Goal: Task Accomplishment & Management: Manage account settings

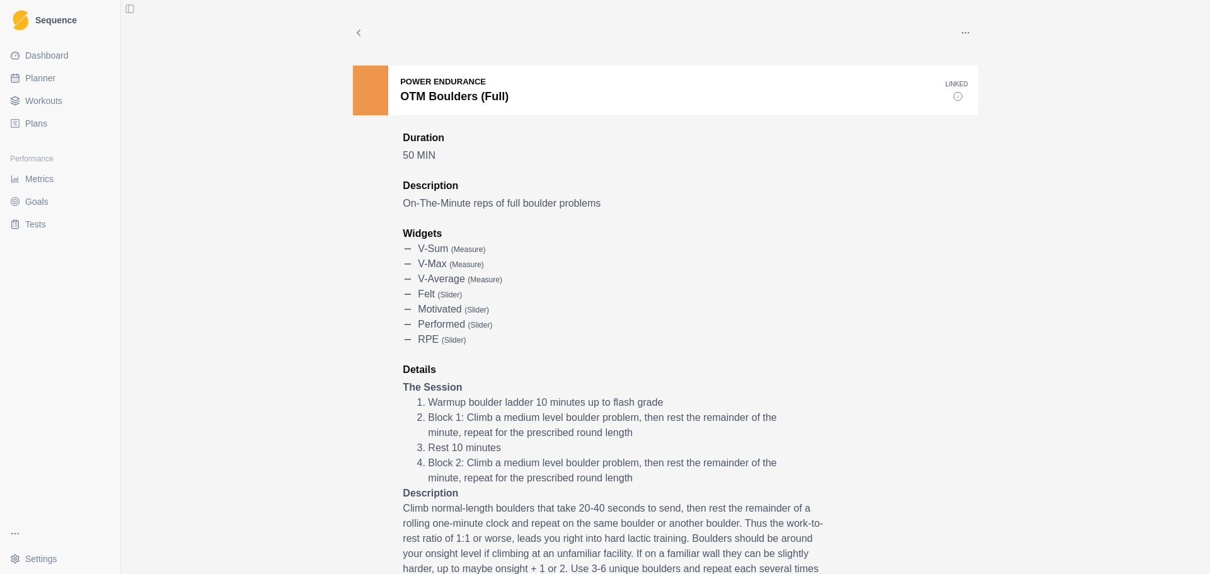
click at [35, 105] on span "Workouts" at bounding box center [43, 101] width 37 height 13
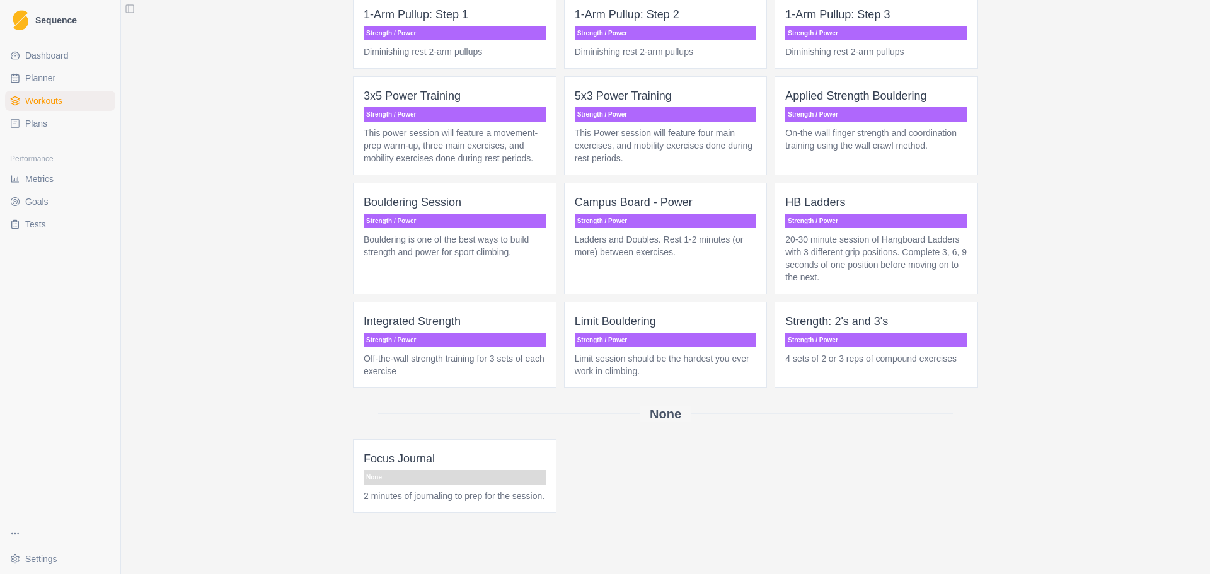
scroll to position [504, 0]
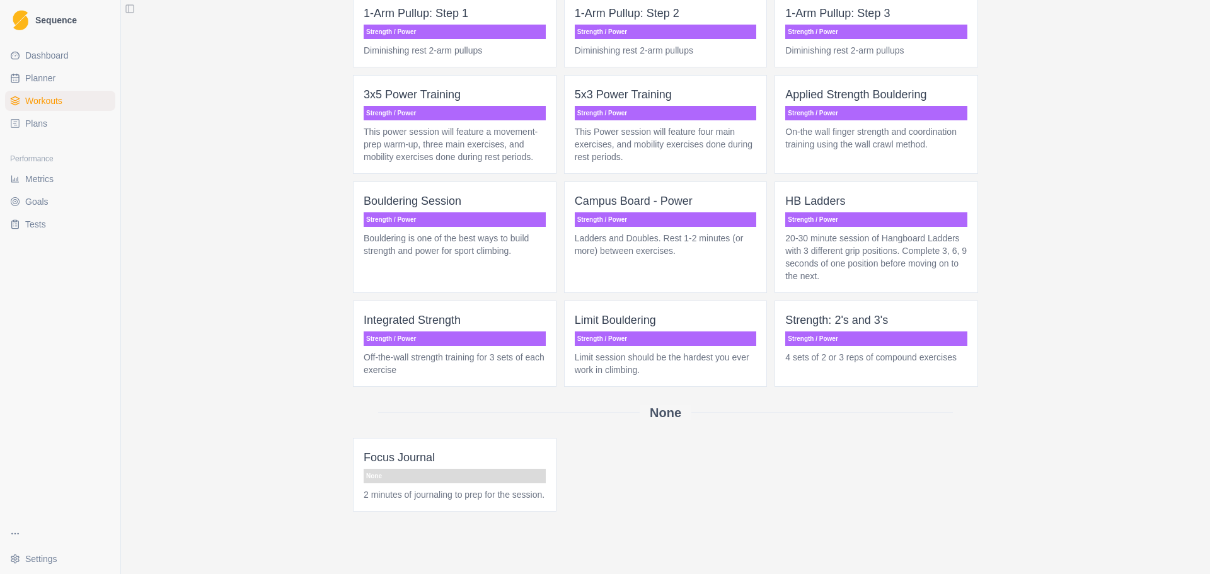
click at [700, 232] on p "Ladders and Doubles. Rest 1-2 minutes (or more) between exercises." at bounding box center [666, 244] width 182 height 25
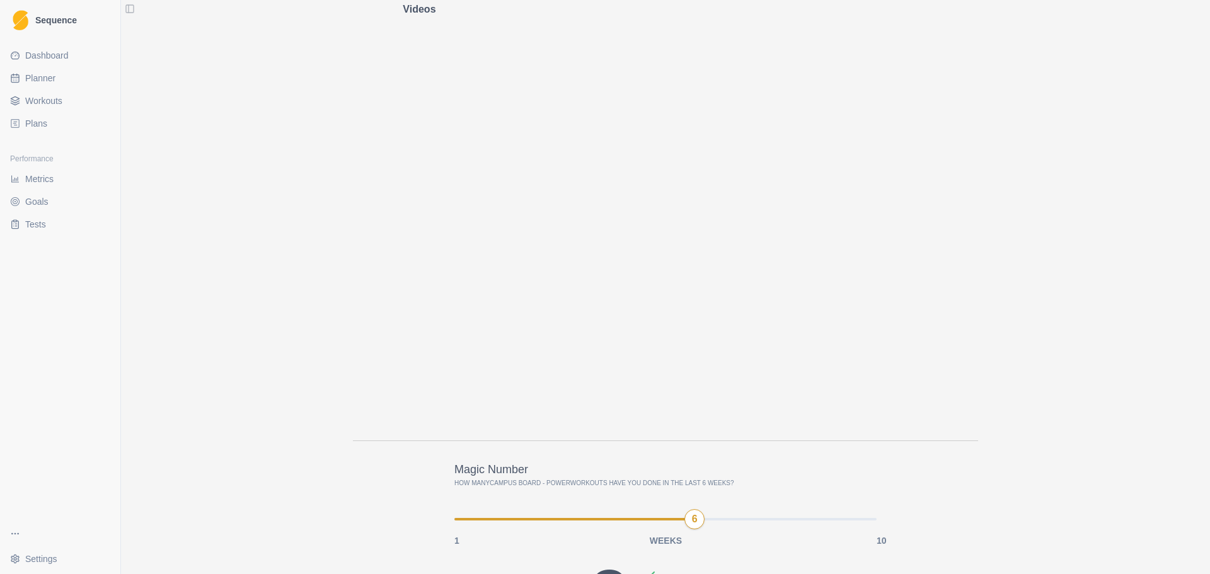
scroll to position [630, 0]
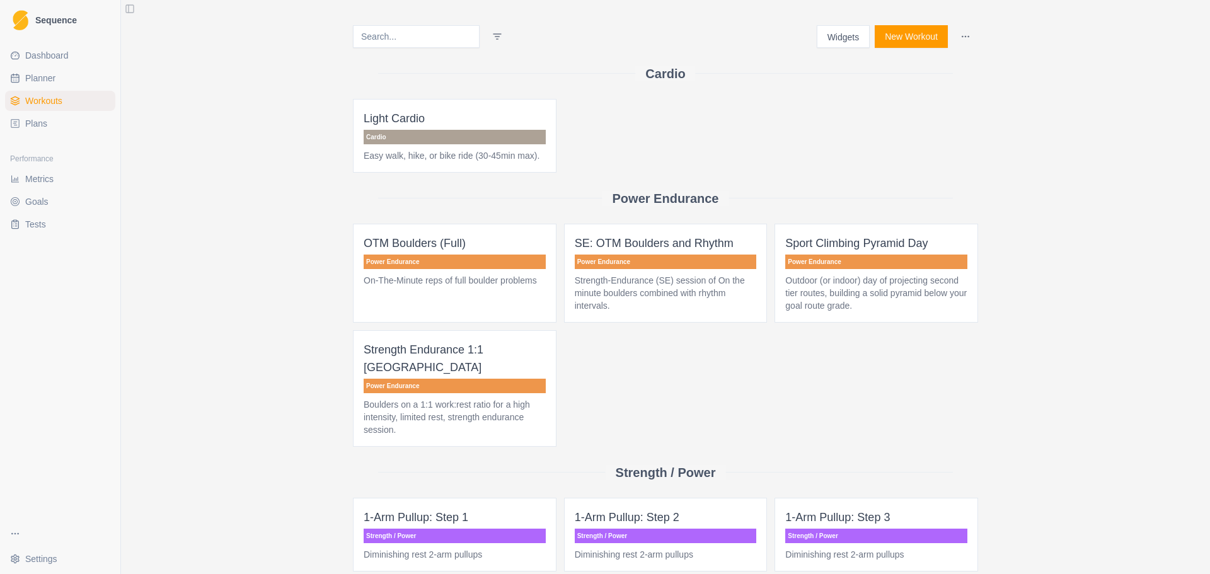
click at [40, 115] on link "Plans" at bounding box center [60, 123] width 110 height 20
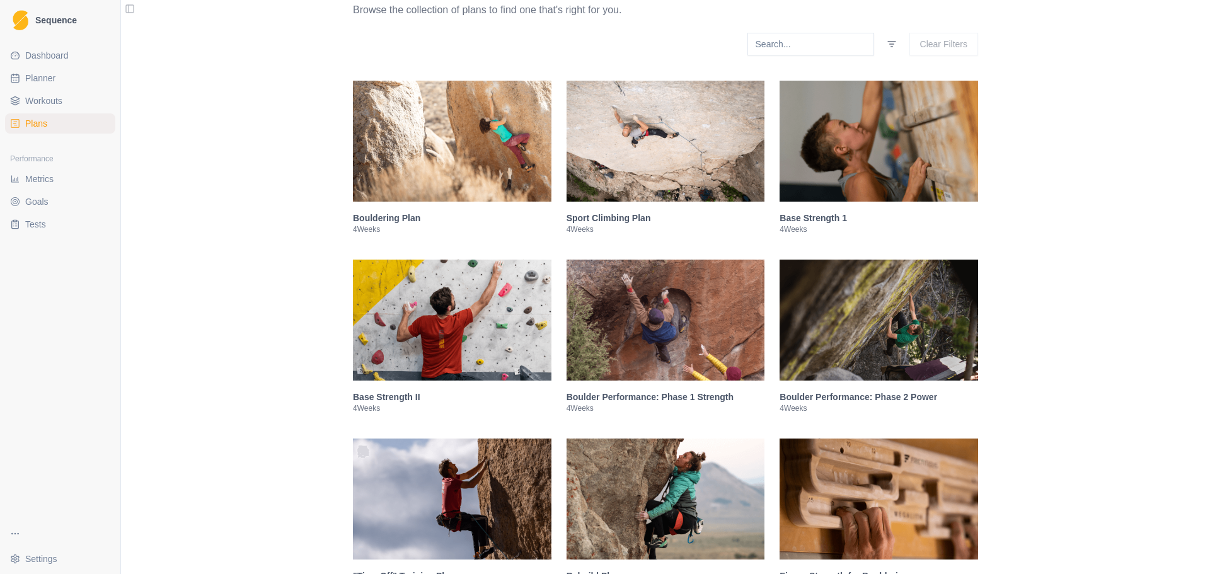
click at [655, 133] on img at bounding box center [666, 141] width 199 height 121
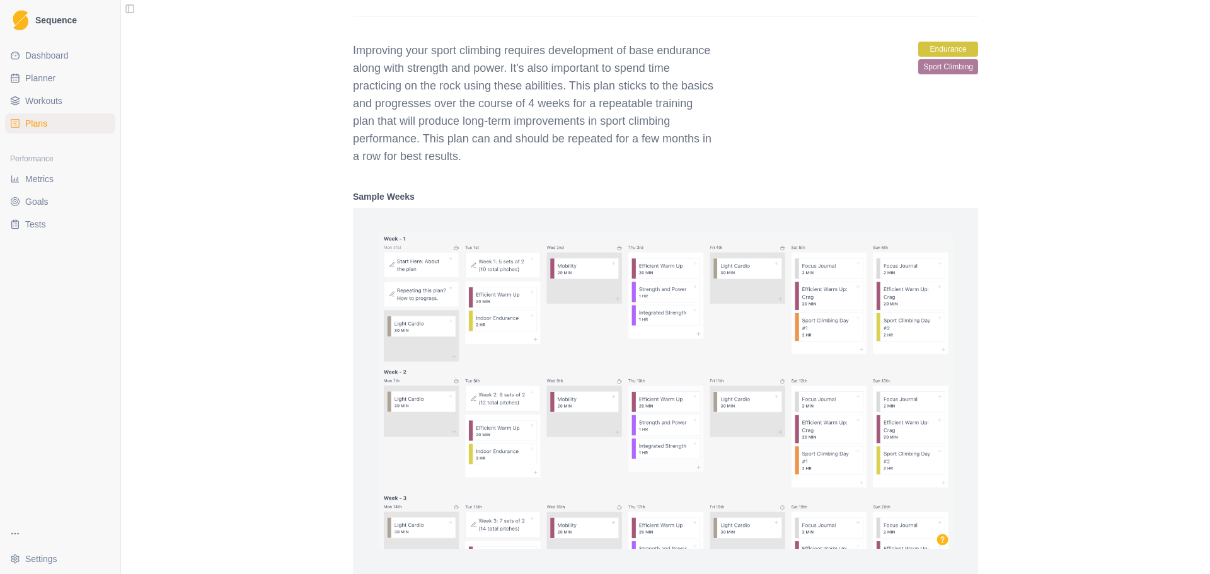
scroll to position [764, 0]
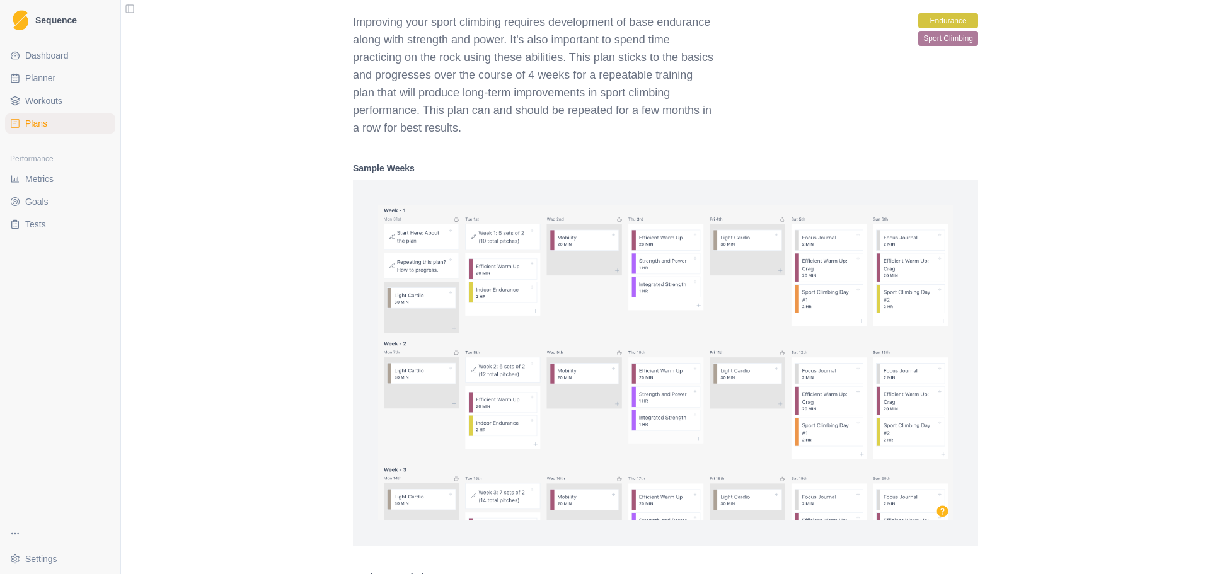
click at [870, 304] on img at bounding box center [665, 363] width 575 height 316
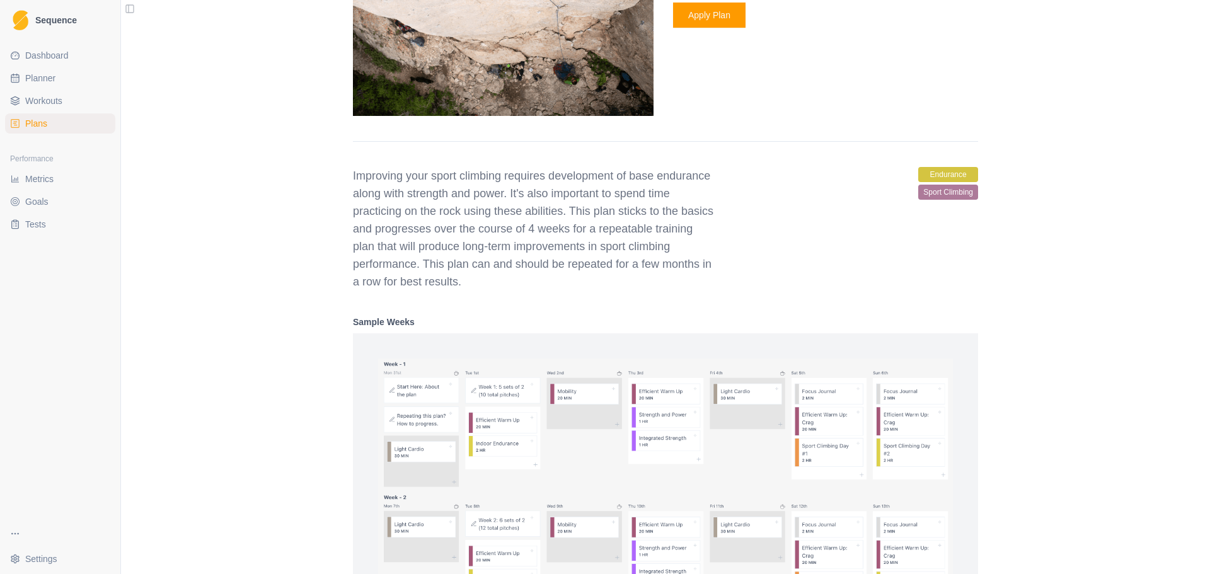
scroll to position [512, 0]
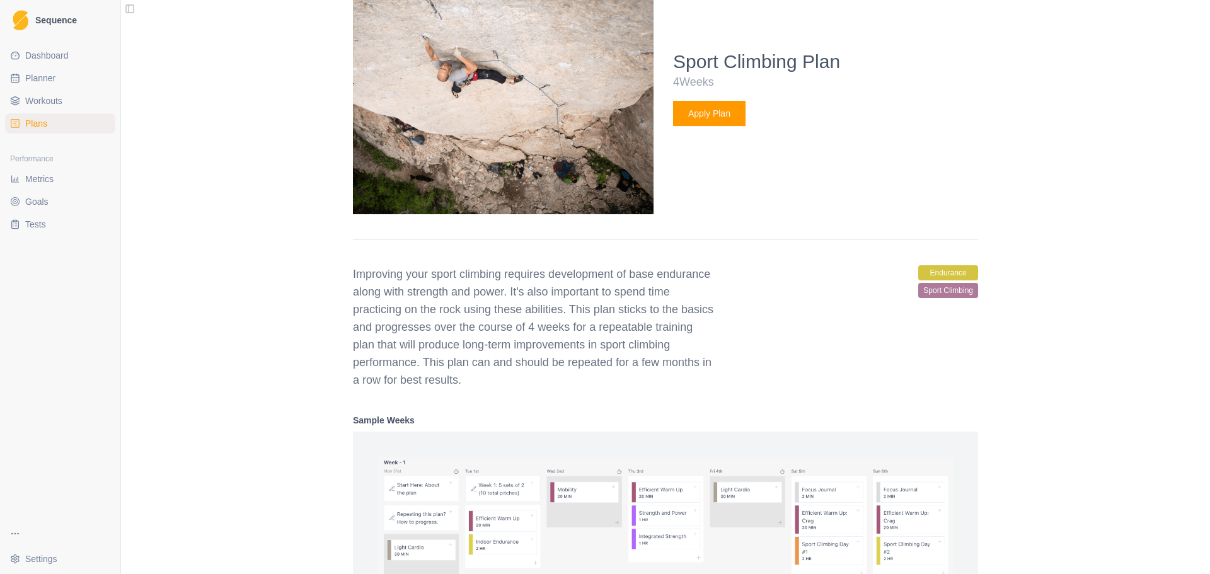
click at [60, 104] on span "Workouts" at bounding box center [43, 101] width 37 height 13
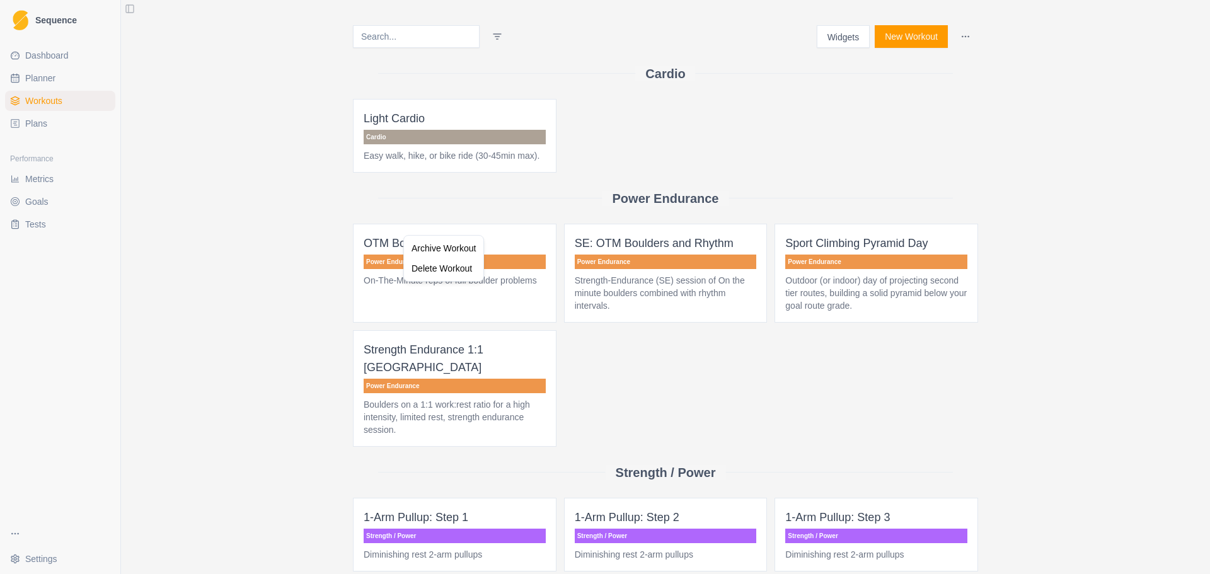
drag, startPoint x: 402, startPoint y: 235, endPoint x: 383, endPoint y: 255, distance: 28.1
click at [383, 255] on html "Sequence Dashboard Planner Workouts Plans Performance Metrics Goals Tests Setti…" at bounding box center [605, 287] width 1210 height 574
click at [435, 294] on div "Delete Workout" at bounding box center [424, 289] width 74 height 20
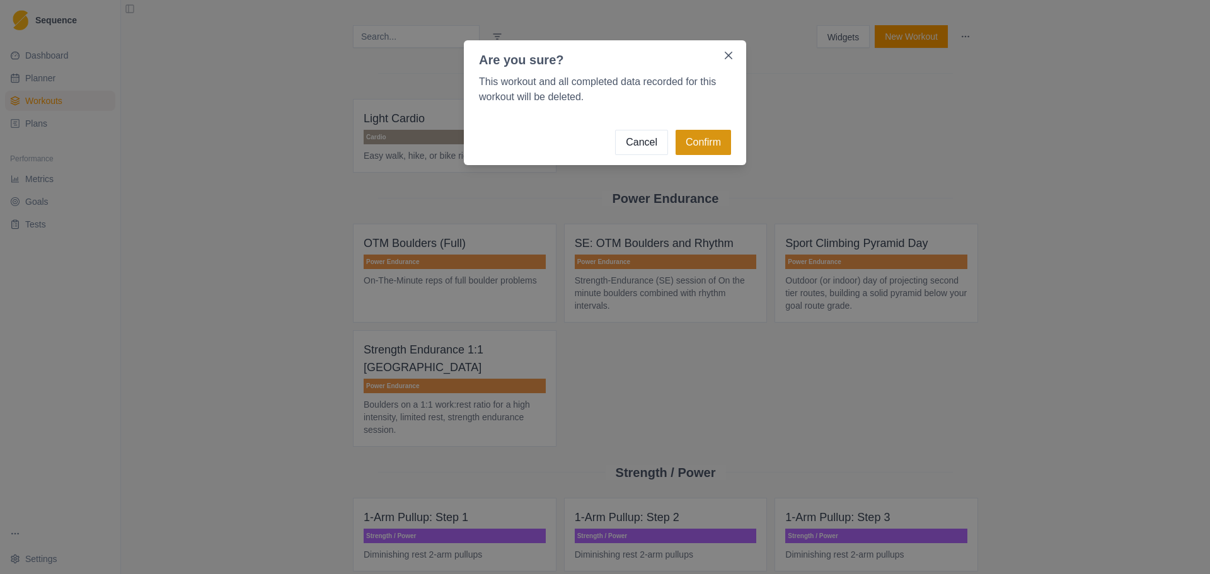
click at [715, 149] on button "Confirm" at bounding box center [703, 142] width 55 height 25
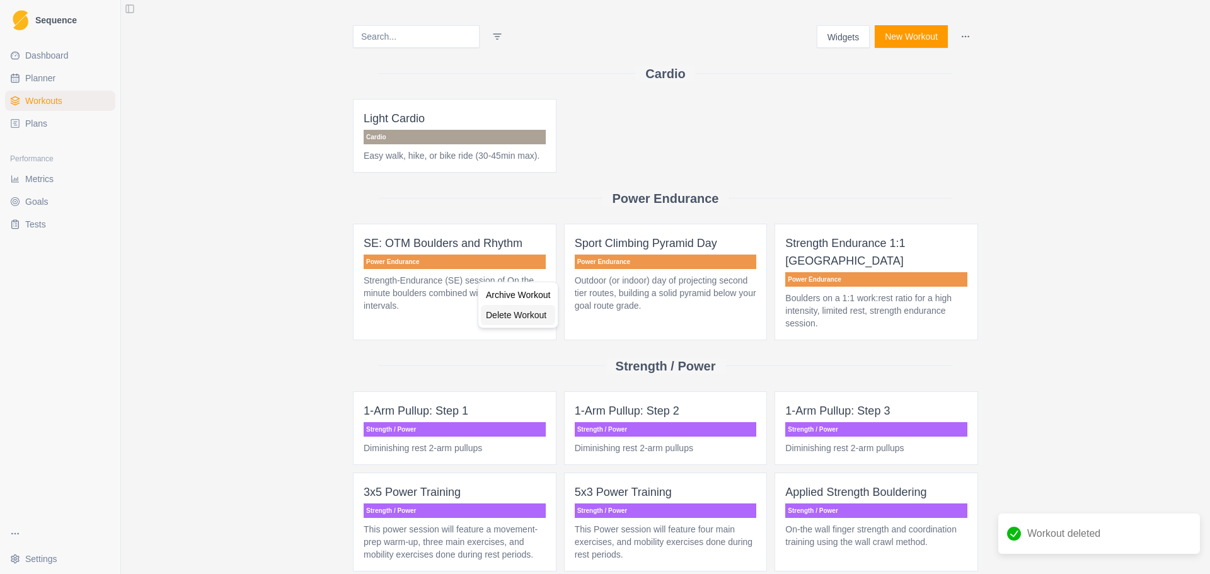
click at [509, 311] on div "Delete Workout" at bounding box center [518, 315] width 74 height 20
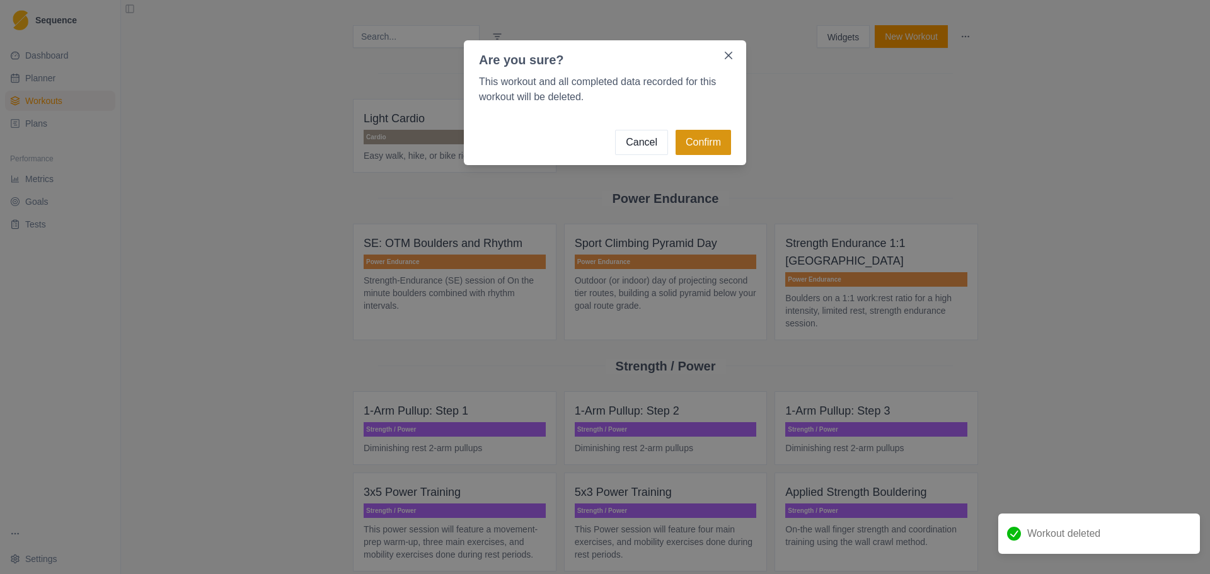
click at [696, 154] on button "Confirm" at bounding box center [703, 142] width 55 height 25
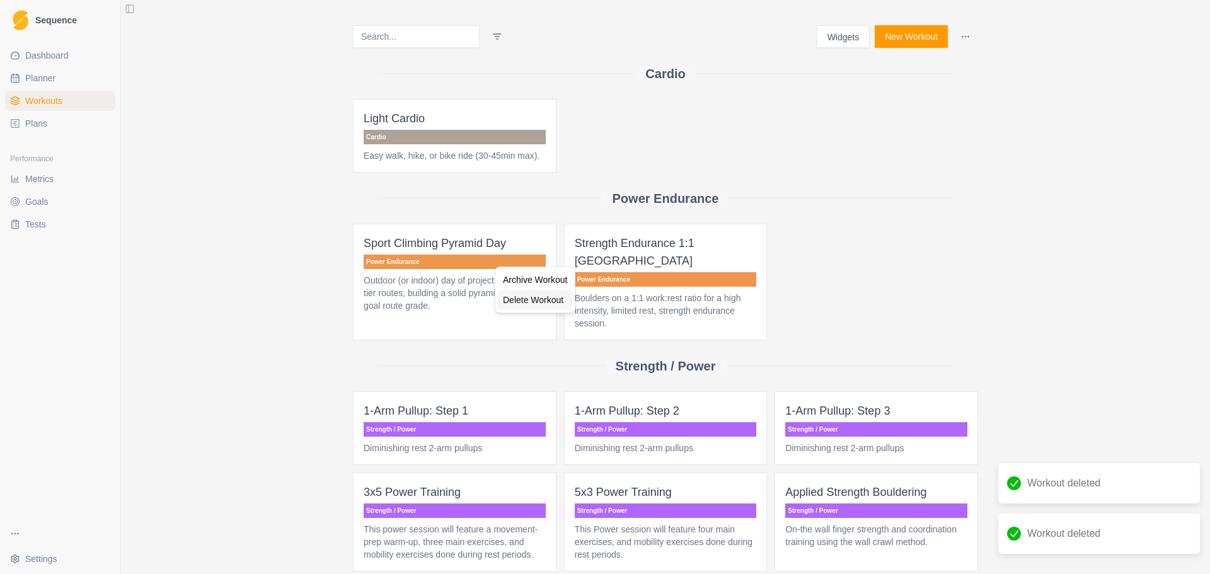
click at [548, 296] on div "Delete Workout" at bounding box center [535, 300] width 74 height 20
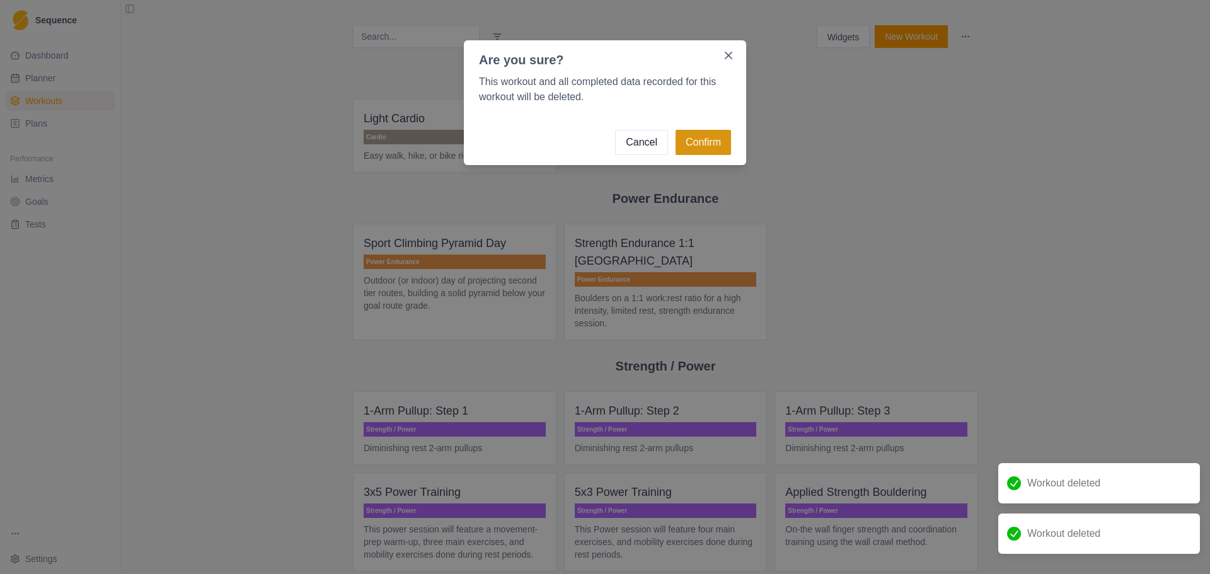
click at [686, 142] on button "Confirm" at bounding box center [703, 142] width 55 height 25
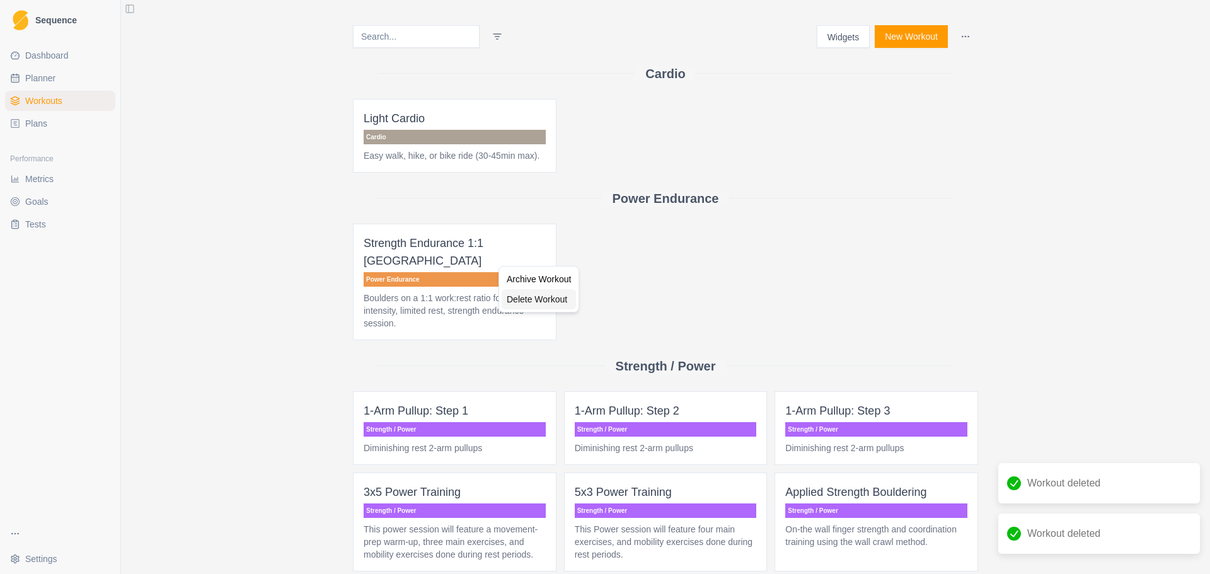
click at [545, 296] on div "Delete Workout" at bounding box center [539, 299] width 74 height 20
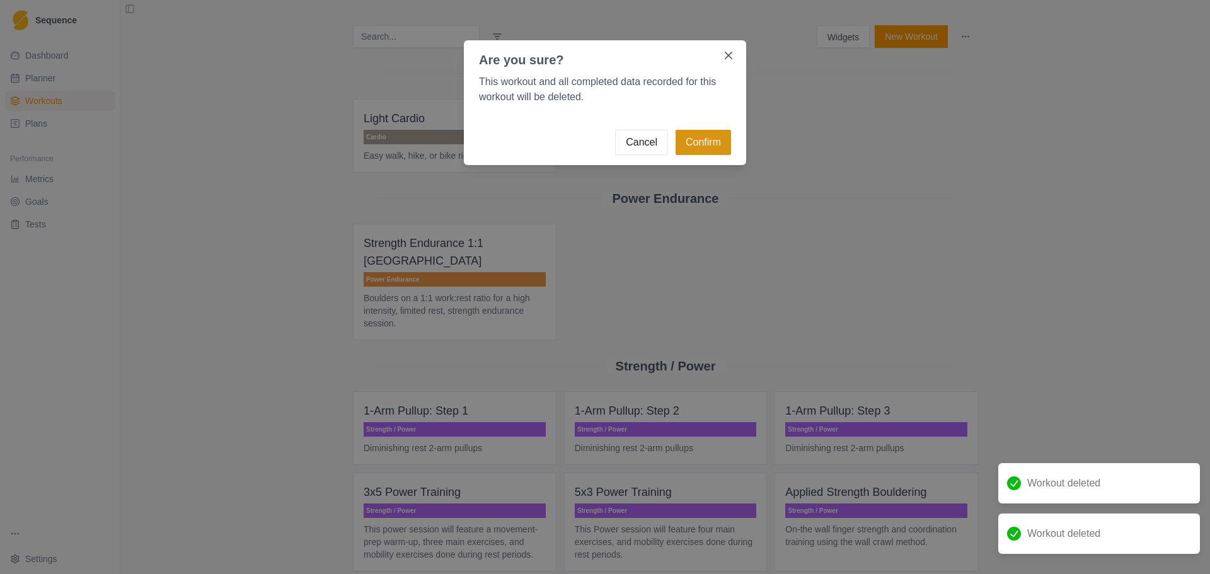
click at [679, 144] on button "Confirm" at bounding box center [703, 142] width 55 height 25
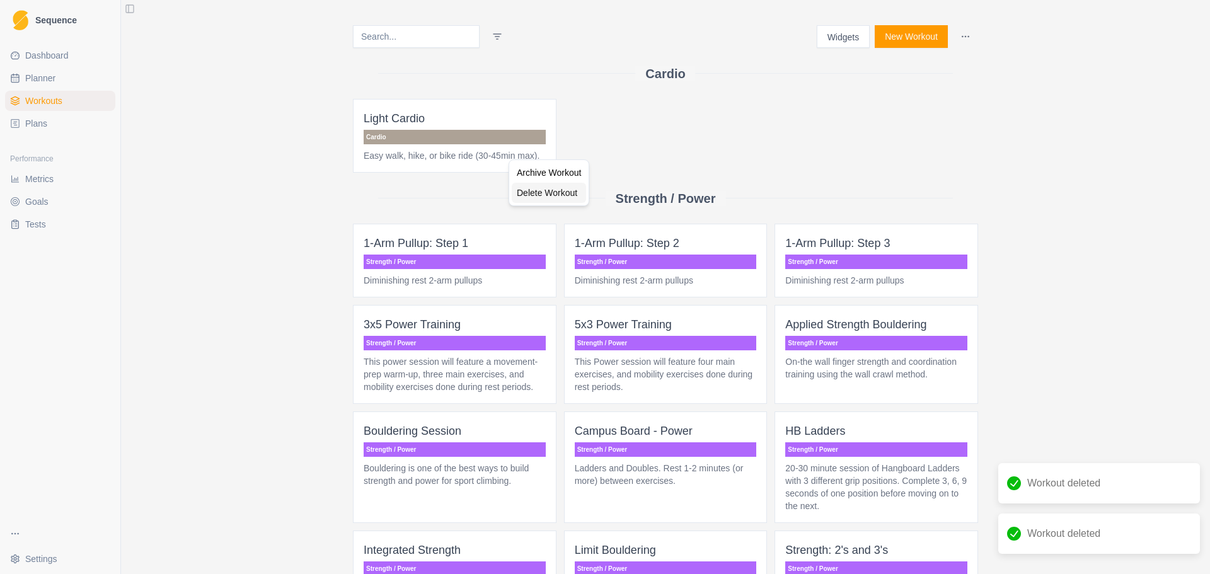
click at [552, 196] on div "Delete Workout" at bounding box center [549, 193] width 74 height 20
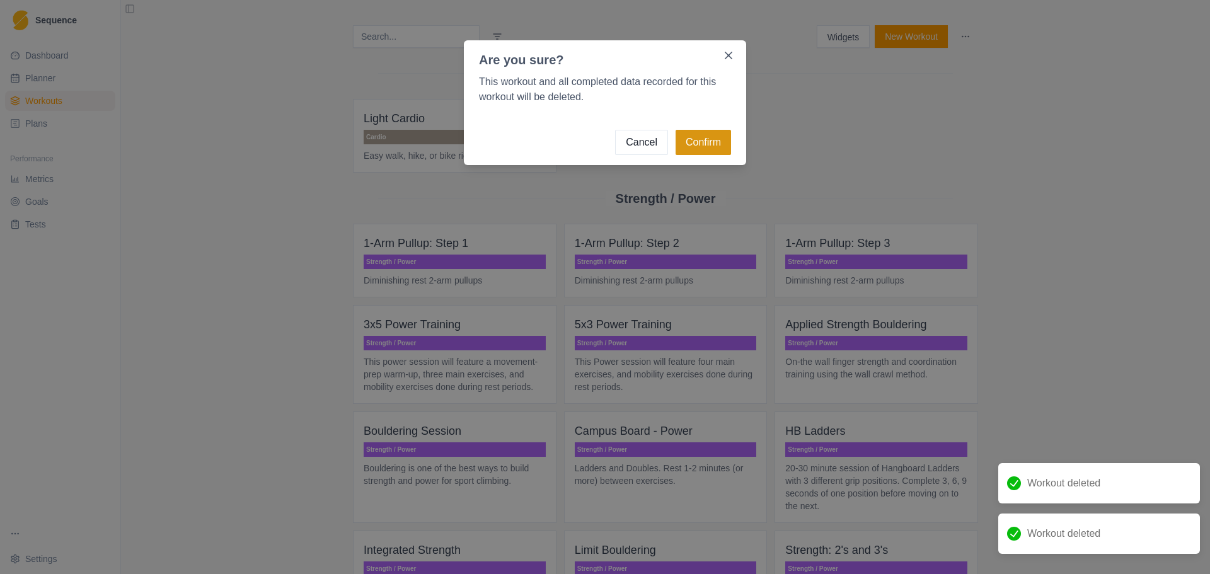
click at [701, 135] on button "Confirm" at bounding box center [703, 142] width 55 height 25
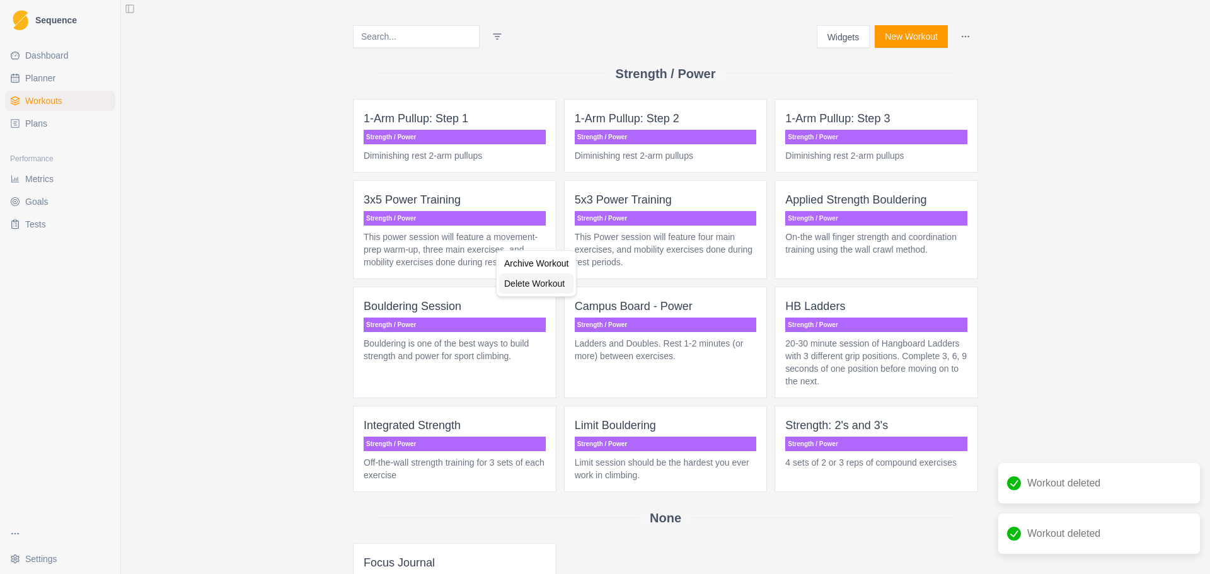
click at [543, 282] on div "Delete Workout" at bounding box center [536, 284] width 74 height 20
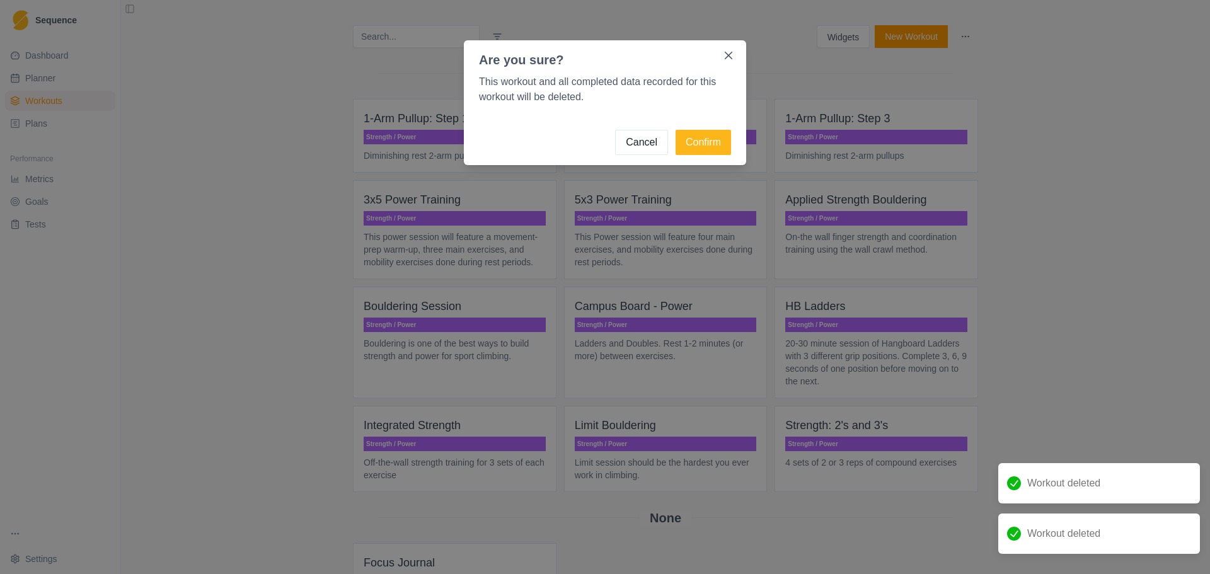
click at [705, 156] on footer "Cancel Confirm" at bounding box center [605, 142] width 282 height 45
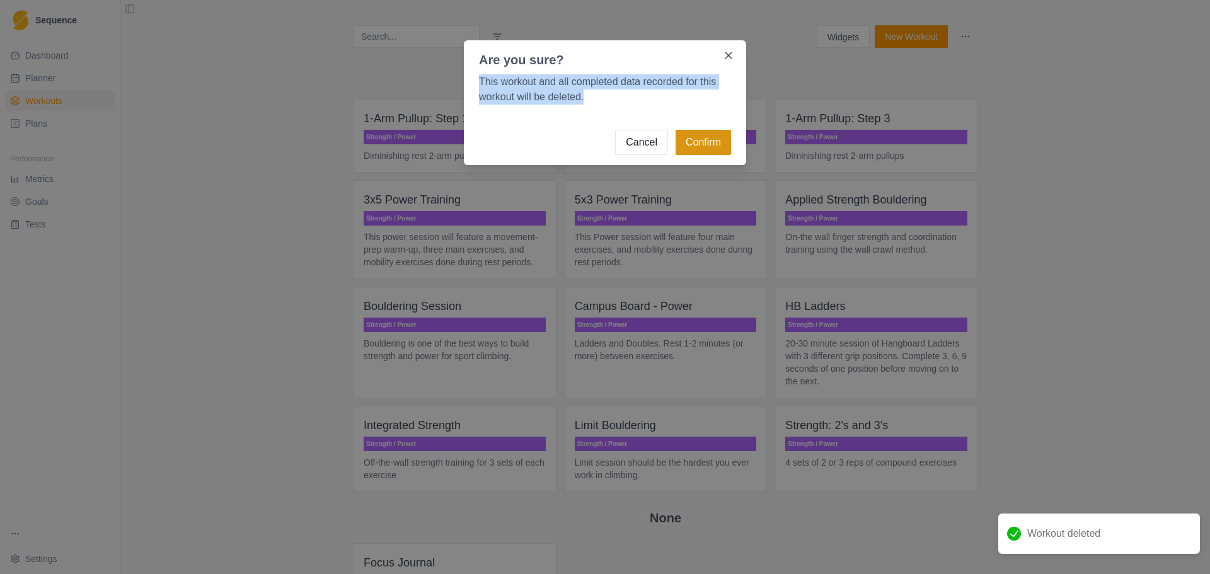
drag, startPoint x: 705, startPoint y: 156, endPoint x: 707, endPoint y: 149, distance: 7.4
click at [706, 149] on footer "Cancel Confirm" at bounding box center [605, 142] width 282 height 45
click at [708, 147] on button "Confirm" at bounding box center [703, 142] width 55 height 25
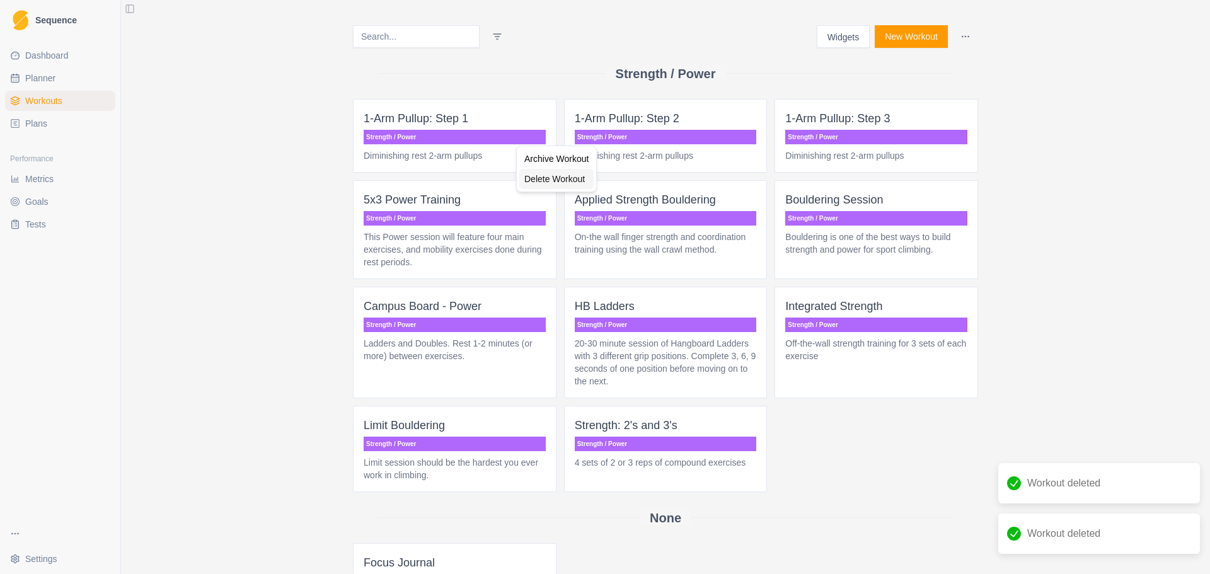
click at [577, 182] on div "Delete Workout" at bounding box center [556, 179] width 74 height 20
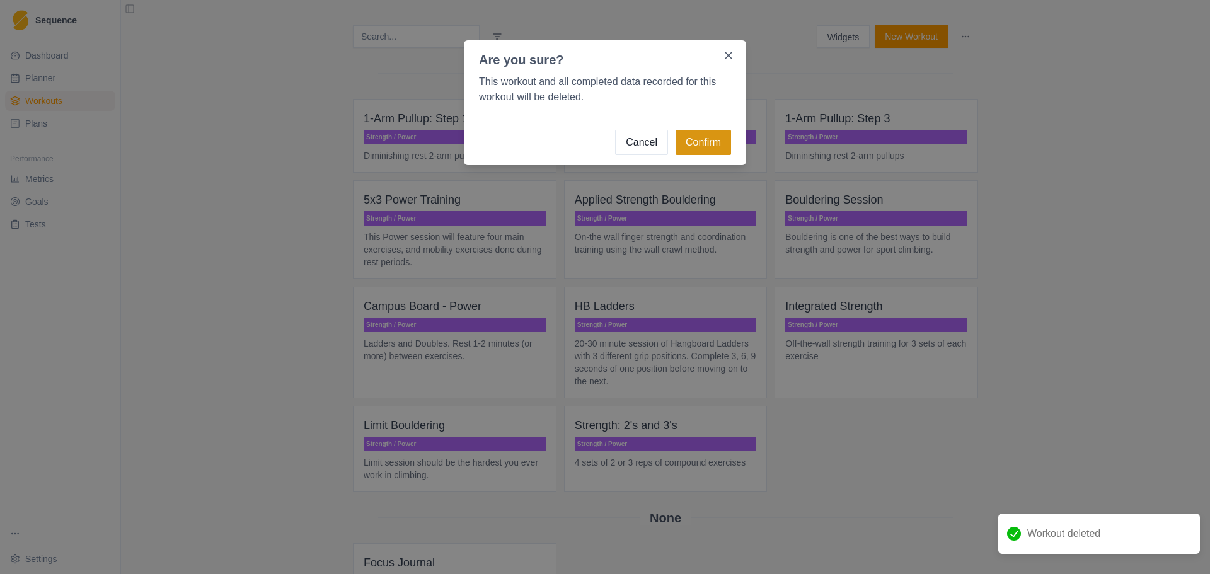
click at [700, 145] on button "Confirm" at bounding box center [703, 142] width 55 height 25
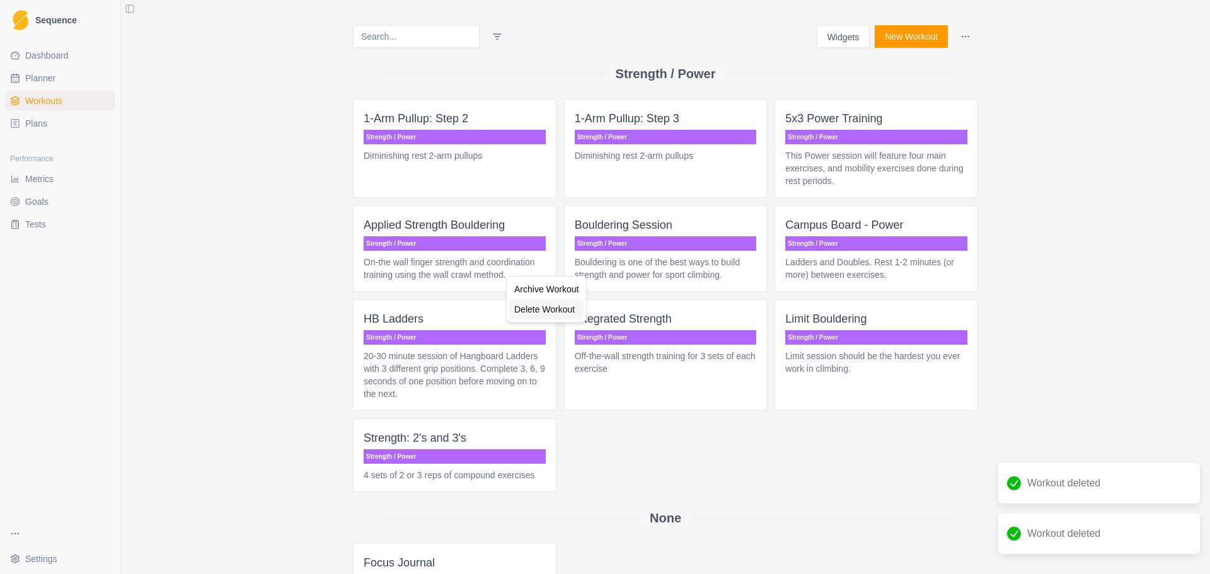
click at [555, 314] on div "Delete Workout" at bounding box center [546, 309] width 74 height 20
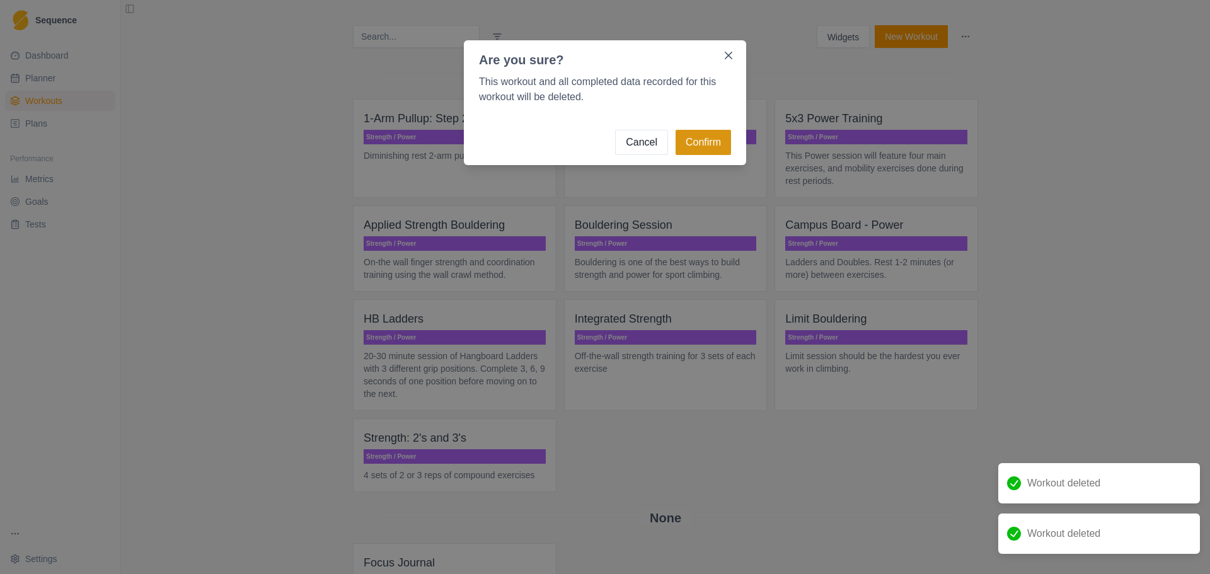
click at [707, 137] on button "Confirm" at bounding box center [703, 142] width 55 height 25
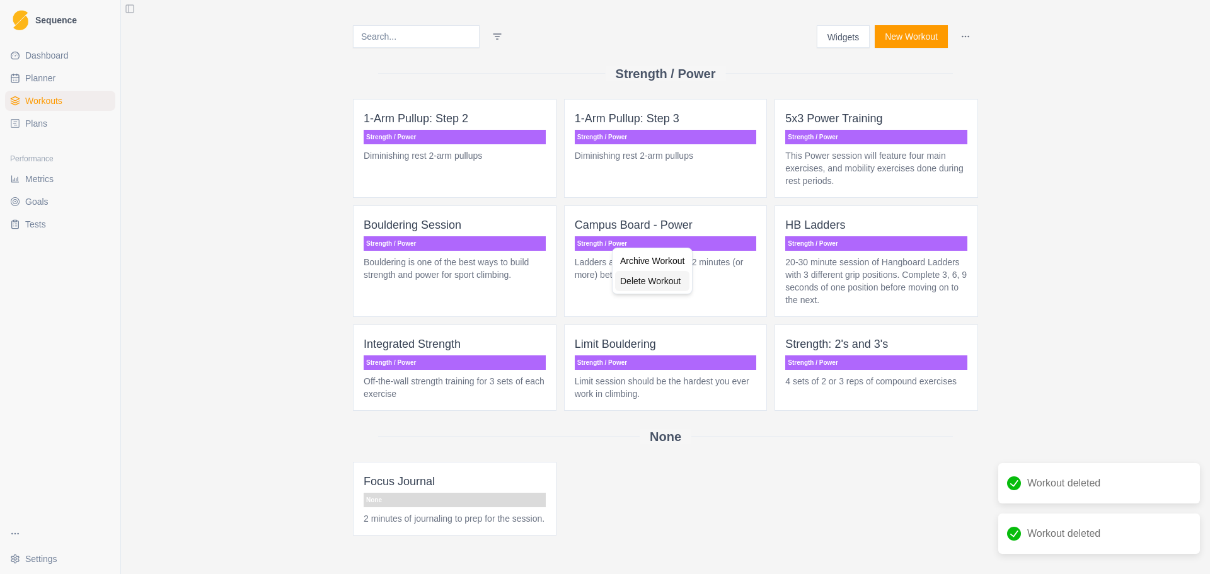
click at [645, 280] on div "Delete Workout" at bounding box center [652, 281] width 74 height 20
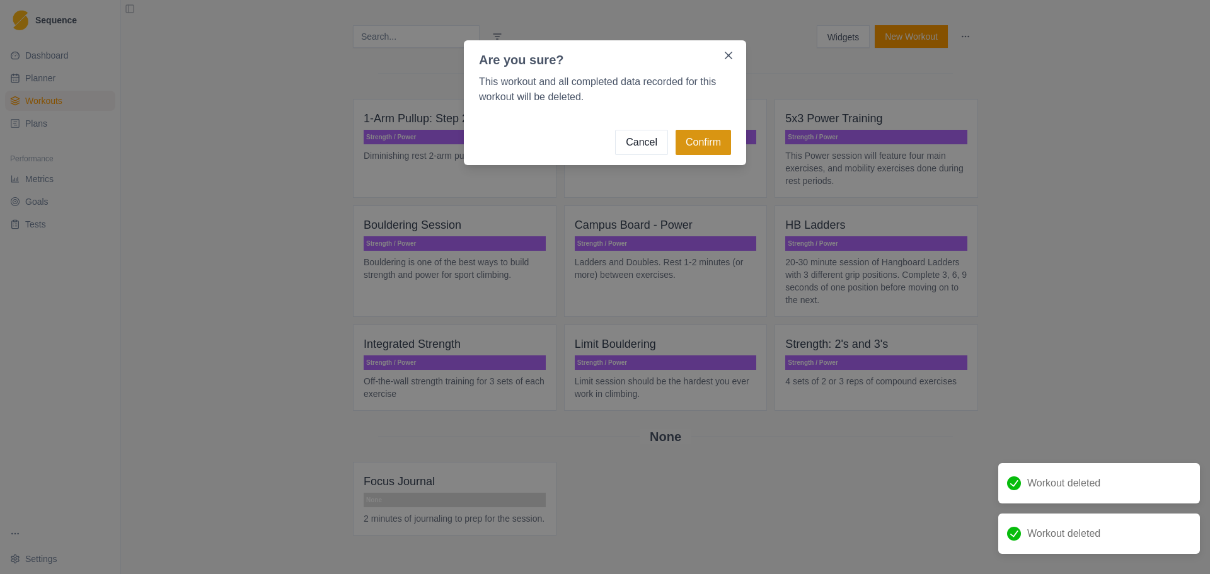
click at [716, 150] on button "Confirm" at bounding box center [703, 142] width 55 height 25
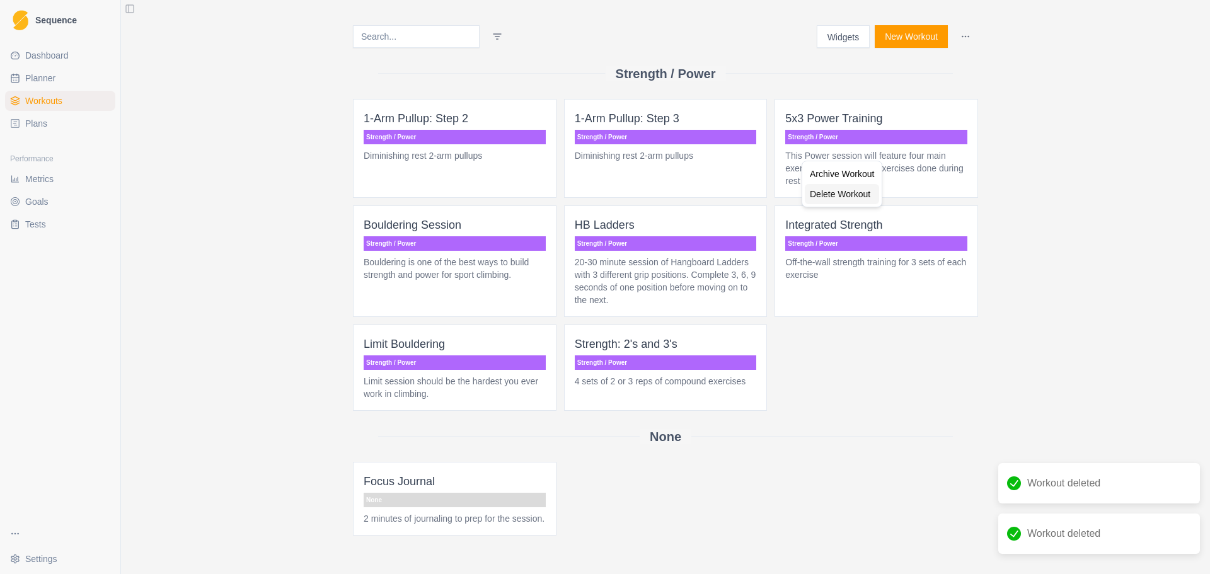
click at [826, 192] on div "Delete Workout" at bounding box center [842, 194] width 74 height 20
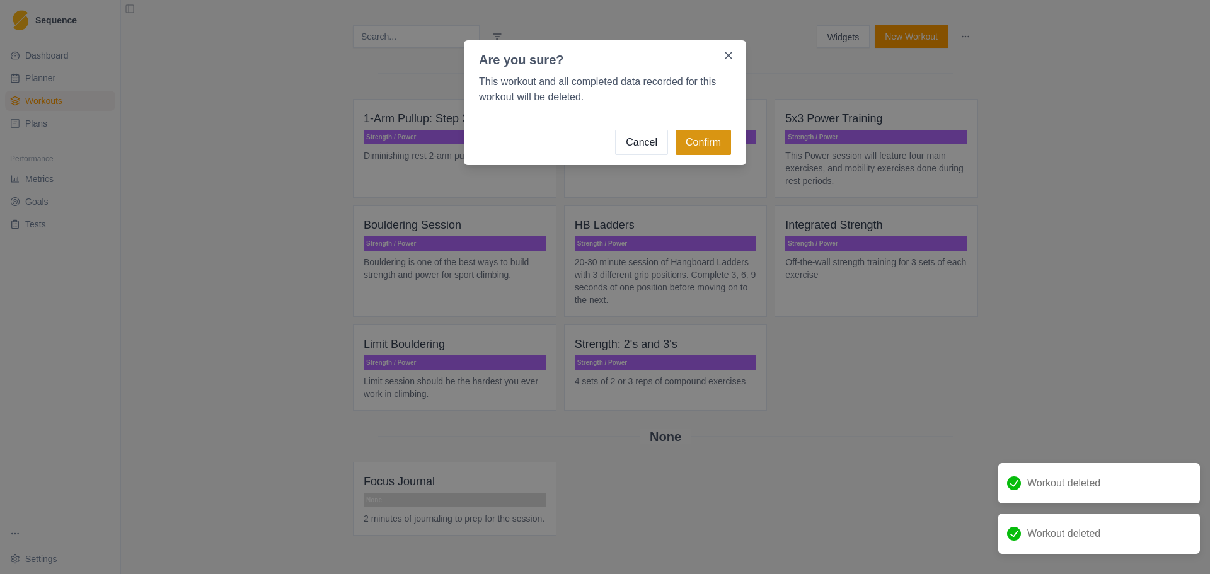
click at [695, 146] on button "Confirm" at bounding box center [703, 142] width 55 height 25
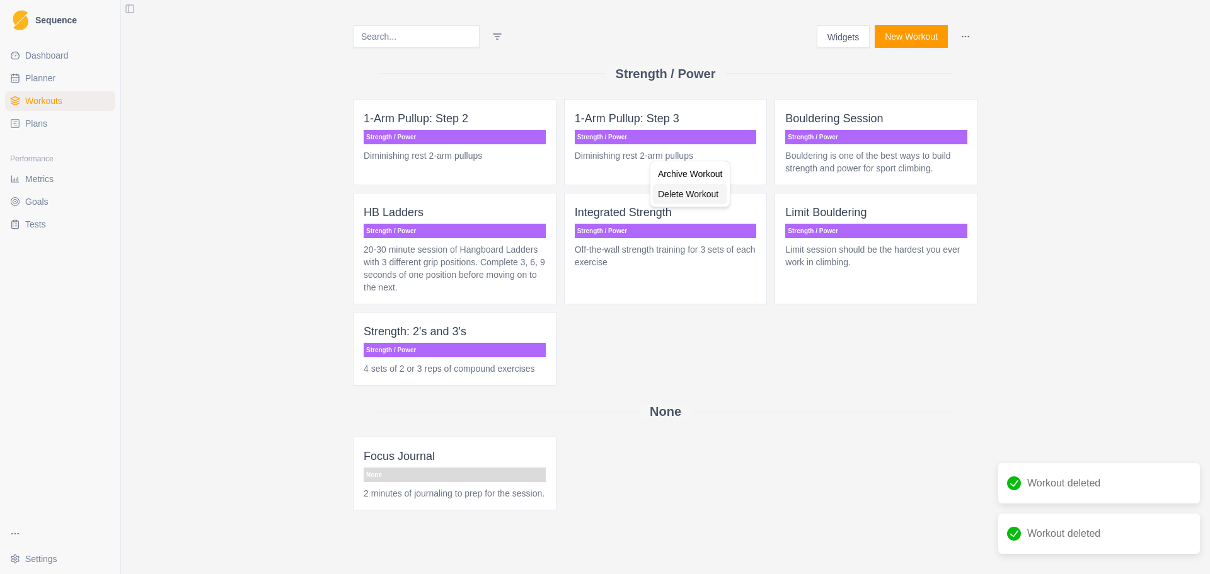
click at [683, 189] on div "Delete Workout" at bounding box center [690, 194] width 74 height 20
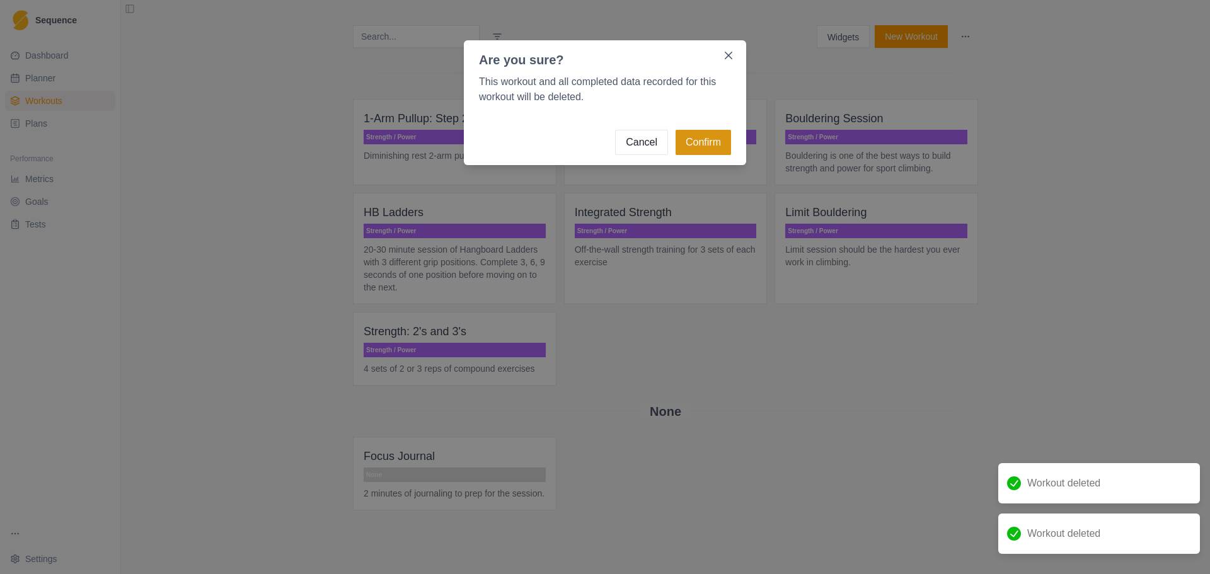
click at [694, 149] on button "Confirm" at bounding box center [703, 142] width 55 height 25
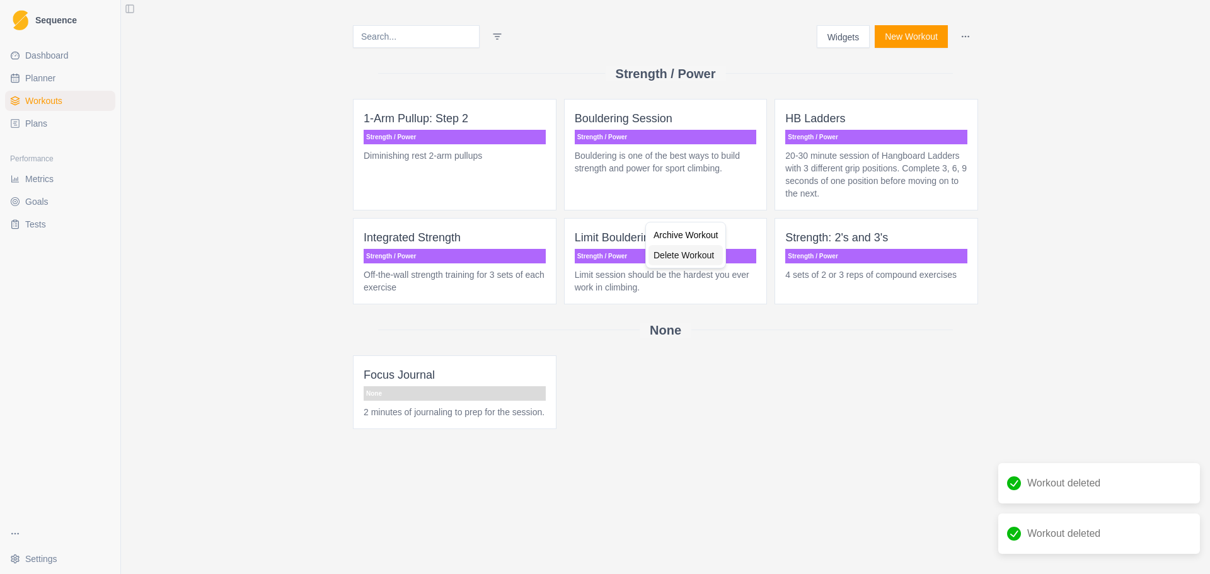
click at [695, 247] on div "Delete Workout" at bounding box center [686, 255] width 74 height 20
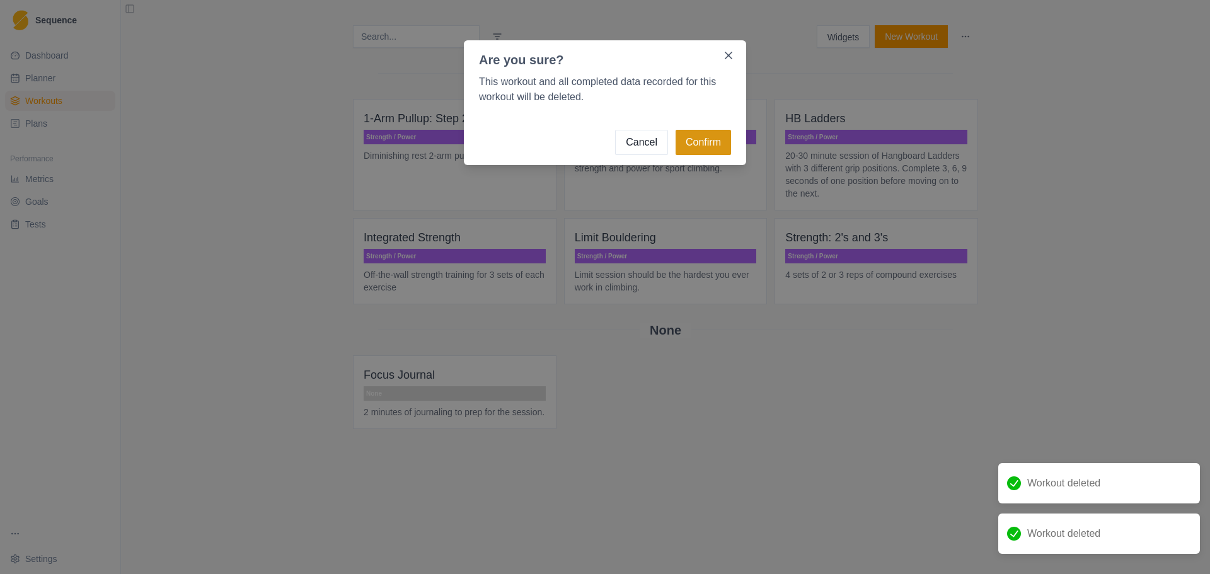
click at [689, 142] on button "Confirm" at bounding box center [703, 142] width 55 height 25
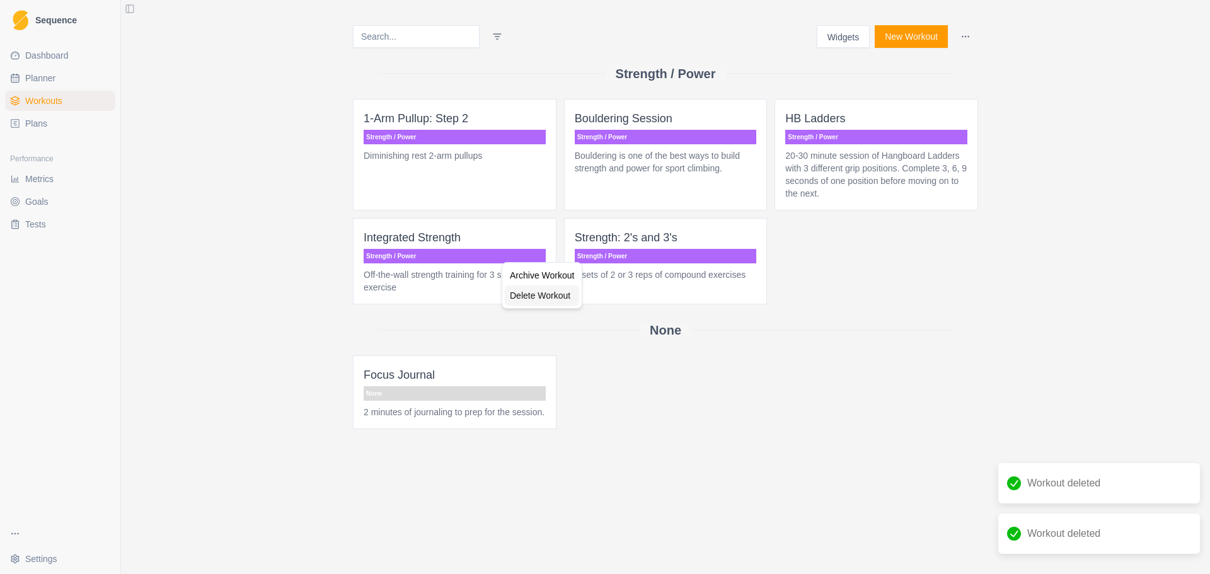
click at [539, 293] on div "Delete Workout" at bounding box center [542, 295] width 74 height 20
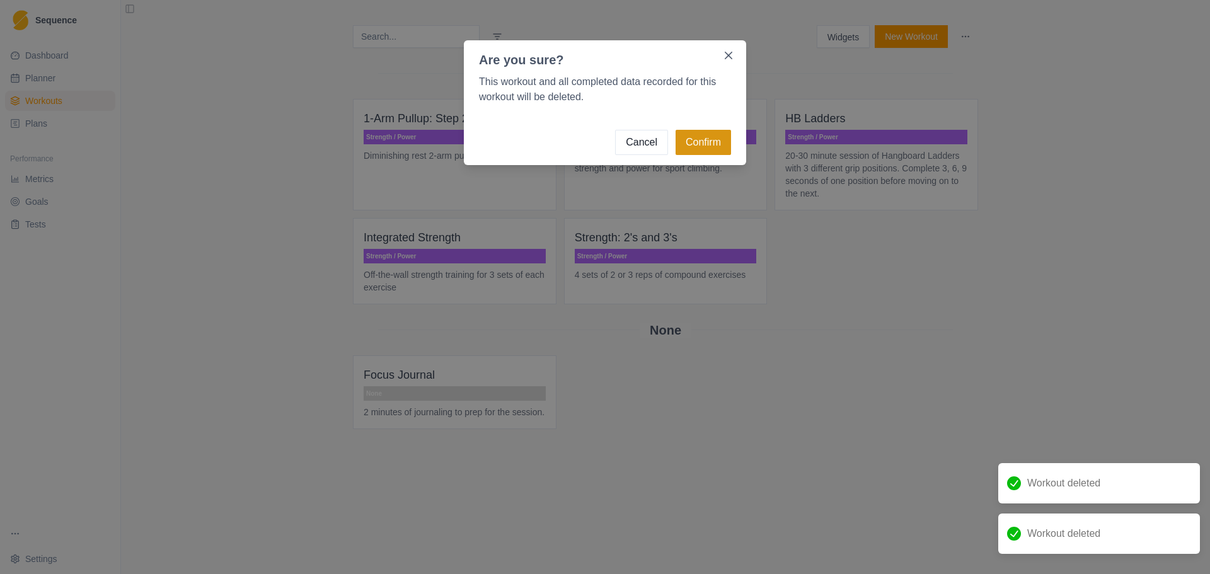
click at [698, 137] on button "Confirm" at bounding box center [703, 142] width 55 height 25
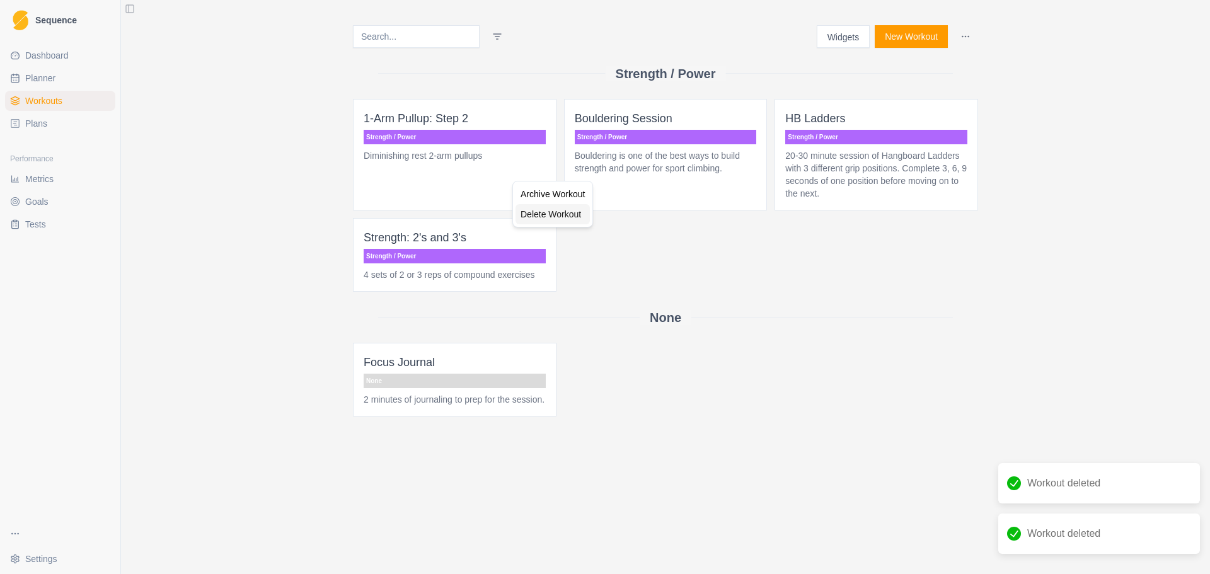
click at [560, 217] on div "Delete Workout" at bounding box center [553, 214] width 74 height 20
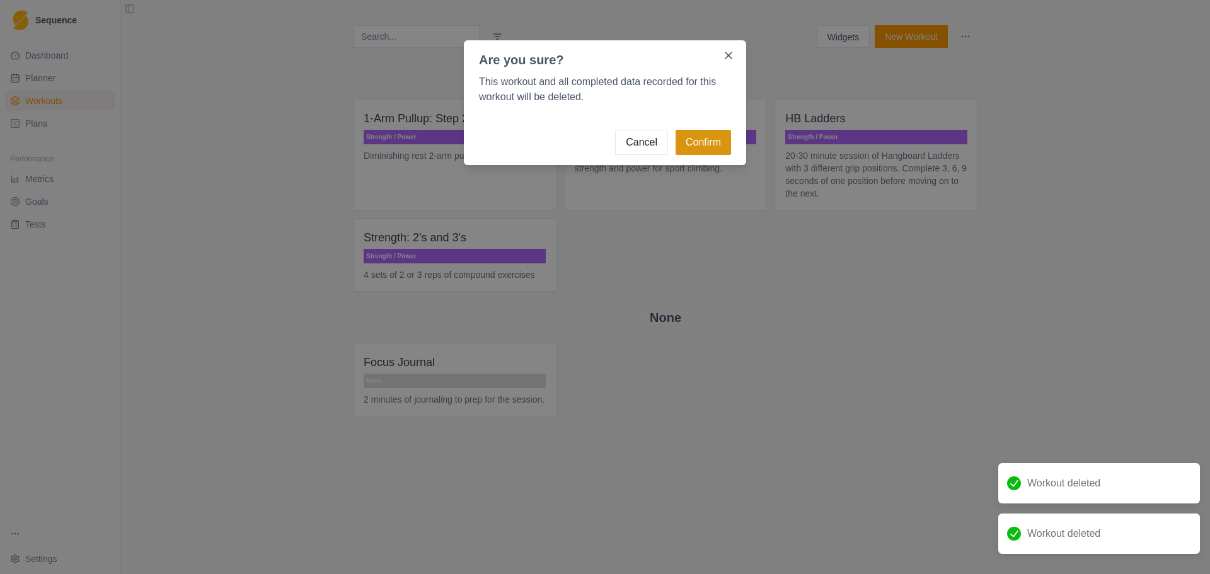
click at [677, 138] on button "Confirm" at bounding box center [703, 142] width 55 height 25
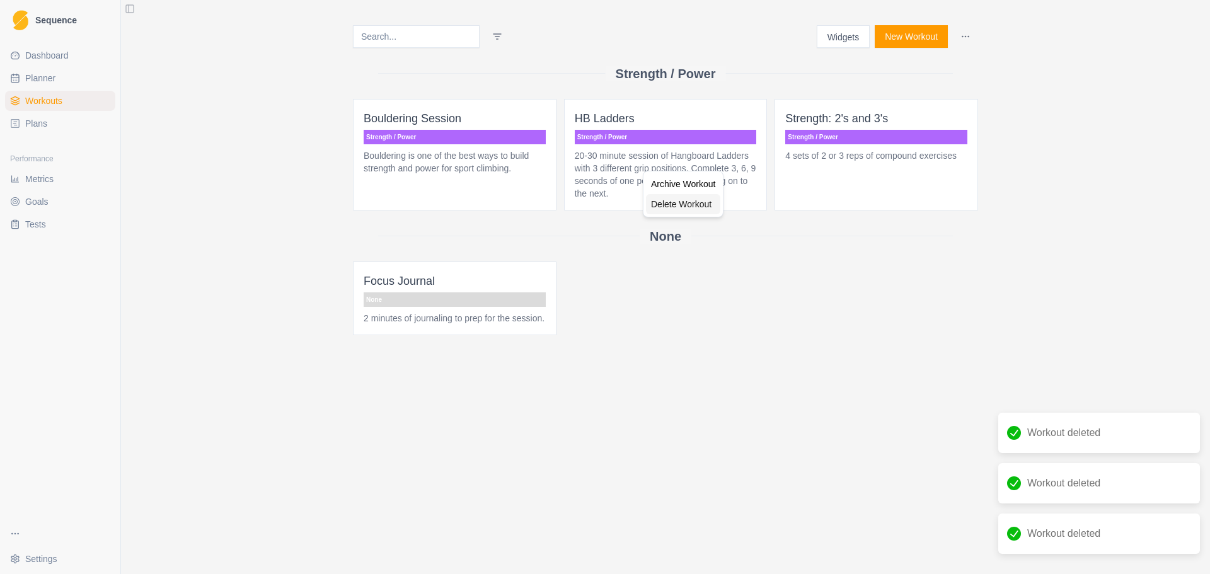
click at [667, 210] on div "Delete Workout" at bounding box center [683, 204] width 74 height 20
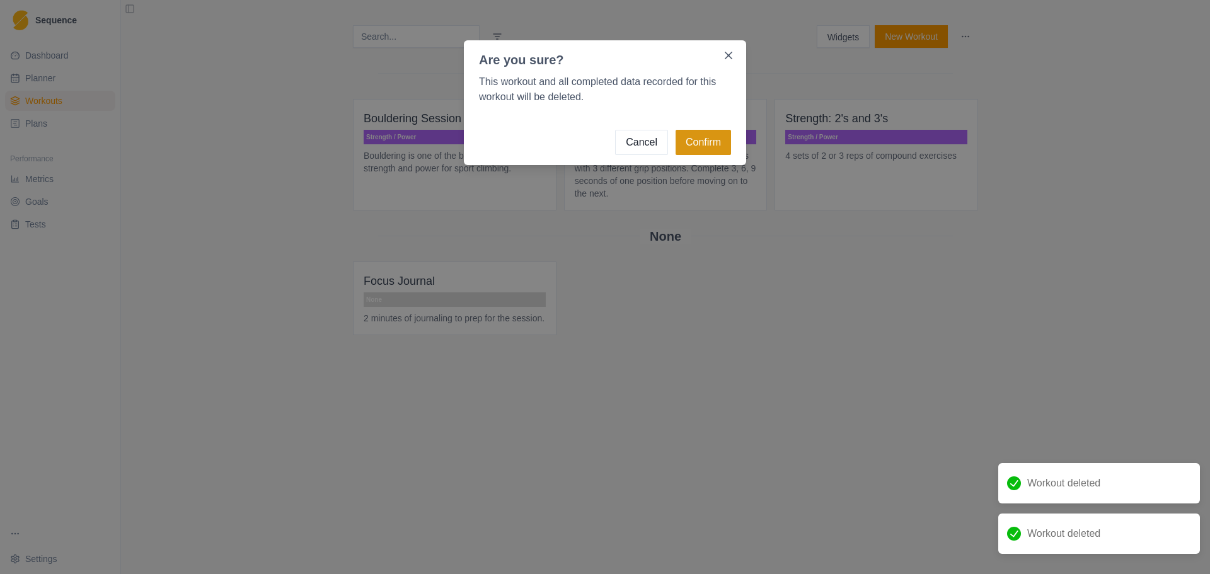
click at [713, 143] on button "Confirm" at bounding box center [703, 142] width 55 height 25
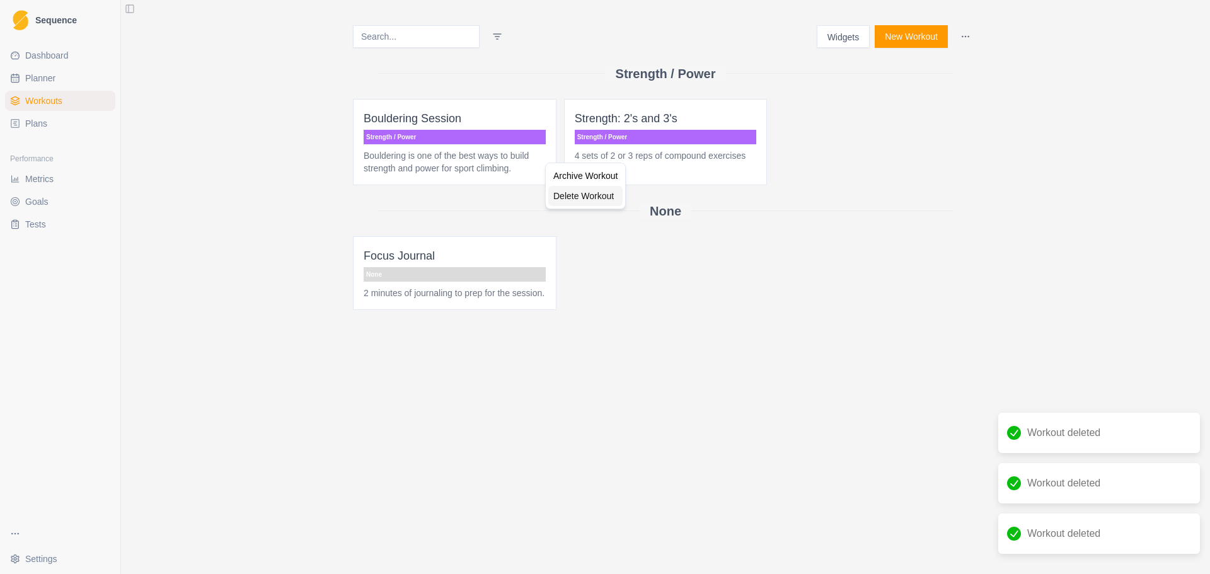
click at [575, 197] on div "Delete Workout" at bounding box center [585, 196] width 74 height 20
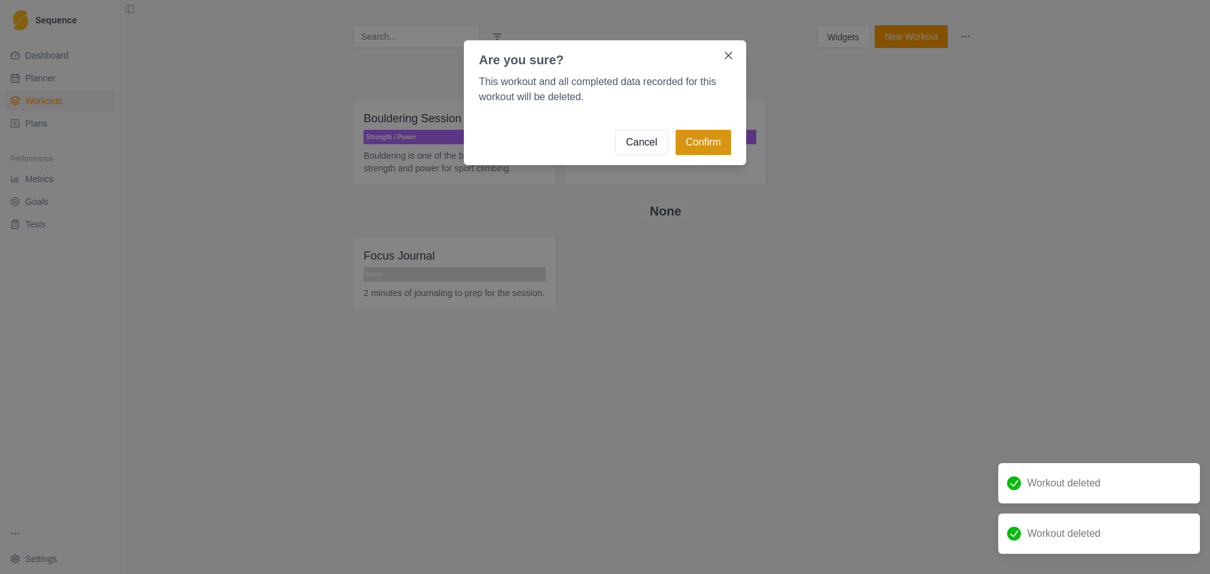
click at [691, 143] on button "Confirm" at bounding box center [703, 142] width 55 height 25
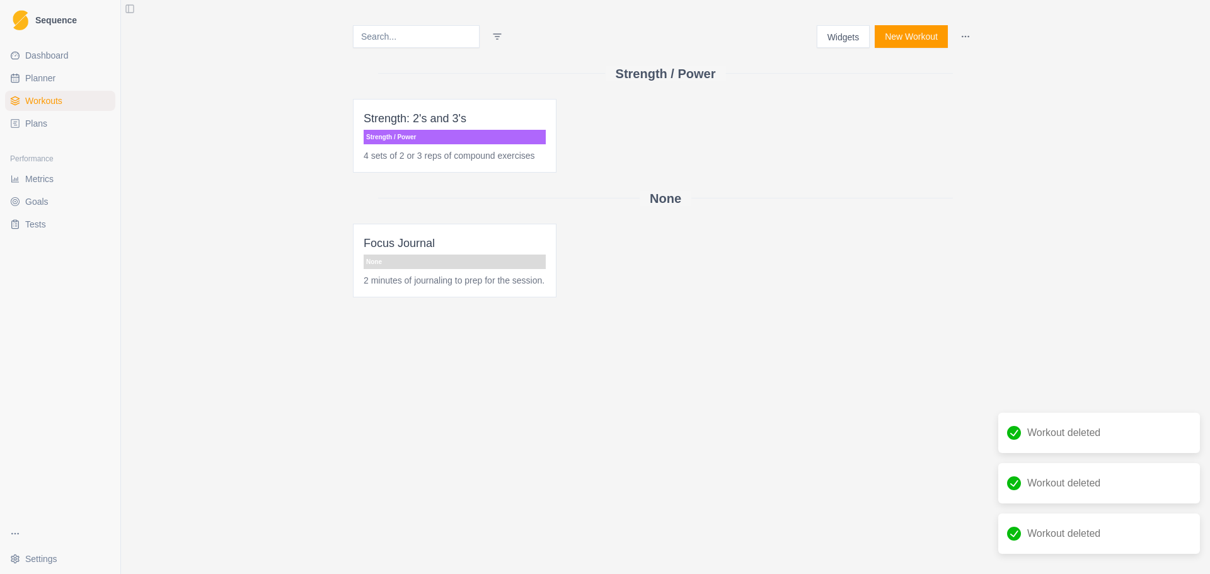
drag, startPoint x: 574, startPoint y: 163, endPoint x: 528, endPoint y: 158, distance: 45.7
click at [580, 197] on div "Delete Workout" at bounding box center [568, 198] width 74 height 20
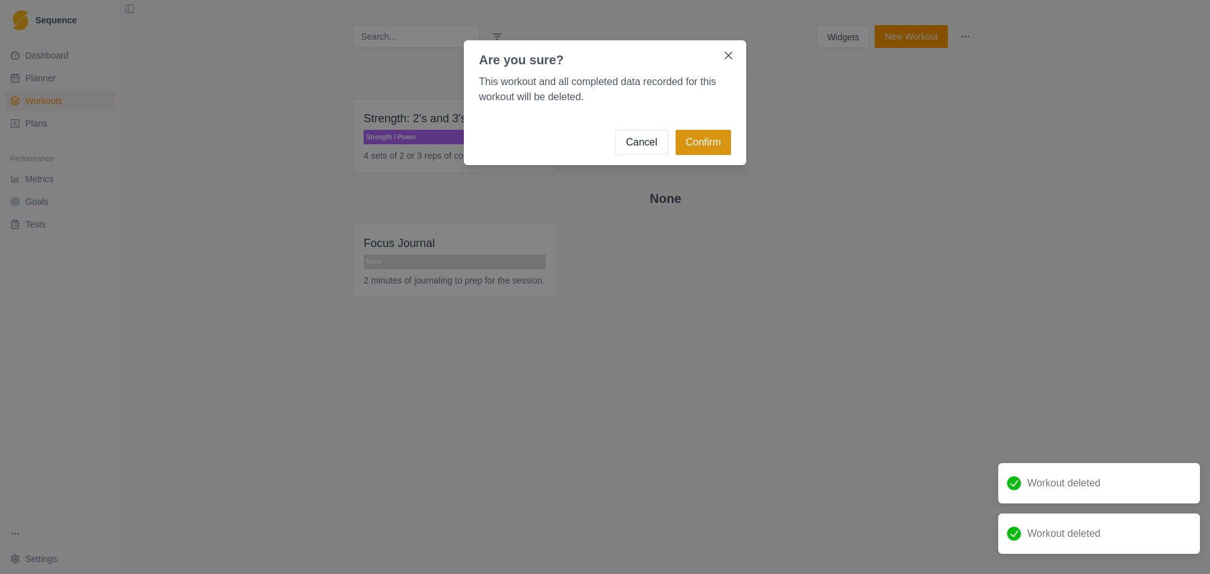
click at [722, 136] on button "Confirm" at bounding box center [703, 142] width 55 height 25
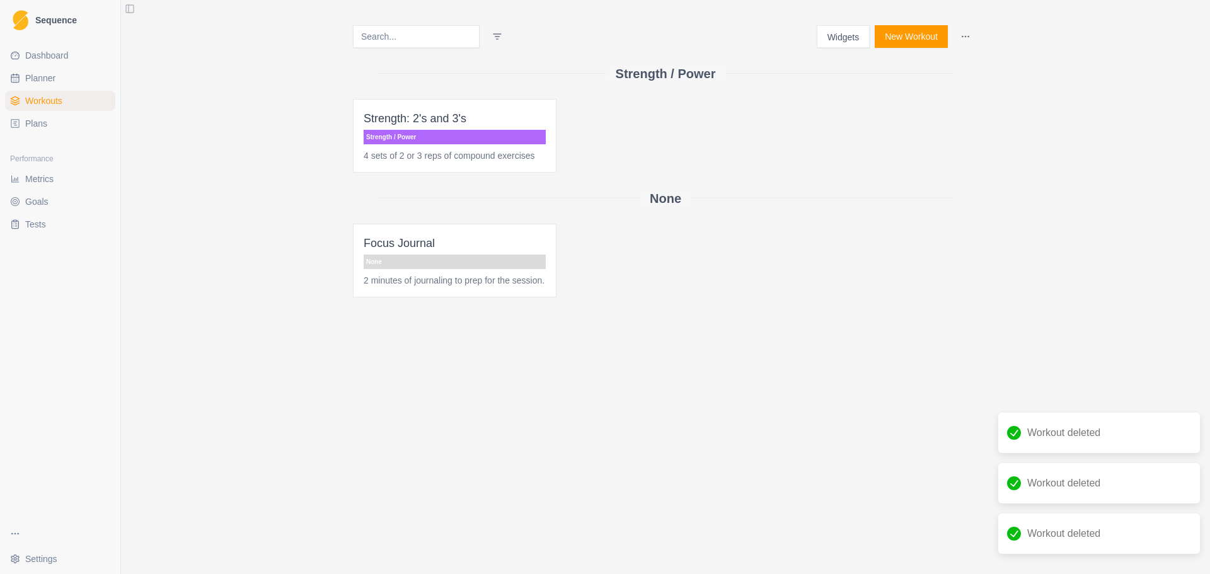
click at [687, 152] on button "Confirm" at bounding box center [703, 142] width 55 height 25
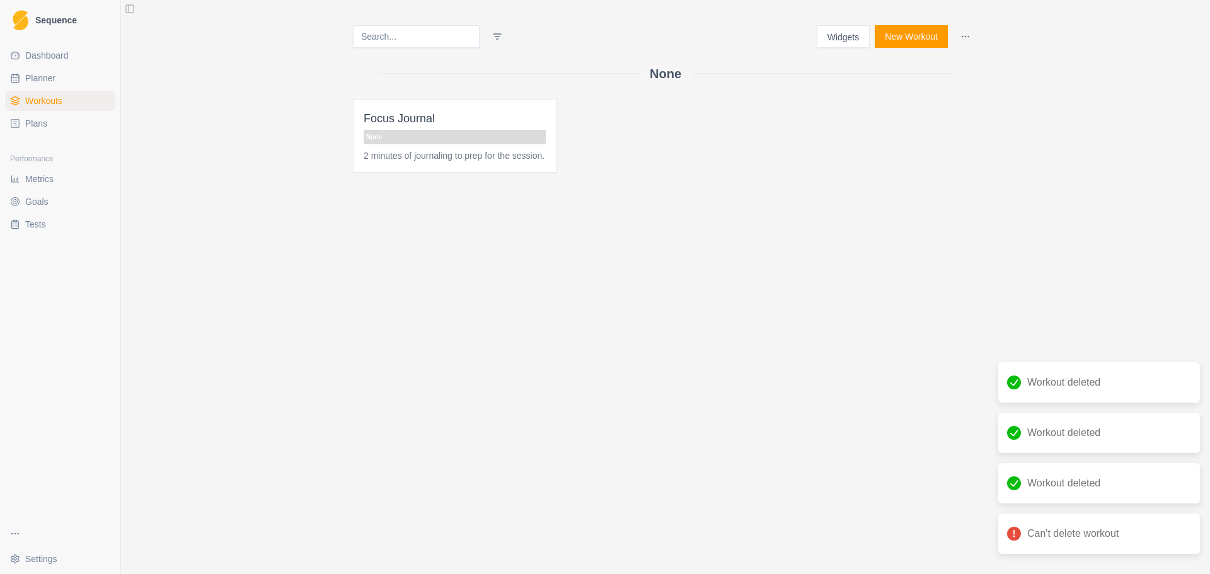
drag, startPoint x: 461, startPoint y: 145, endPoint x: 499, endPoint y: 141, distance: 37.4
click at [512, 185] on div "Delete Workout" at bounding box center [504, 178] width 74 height 20
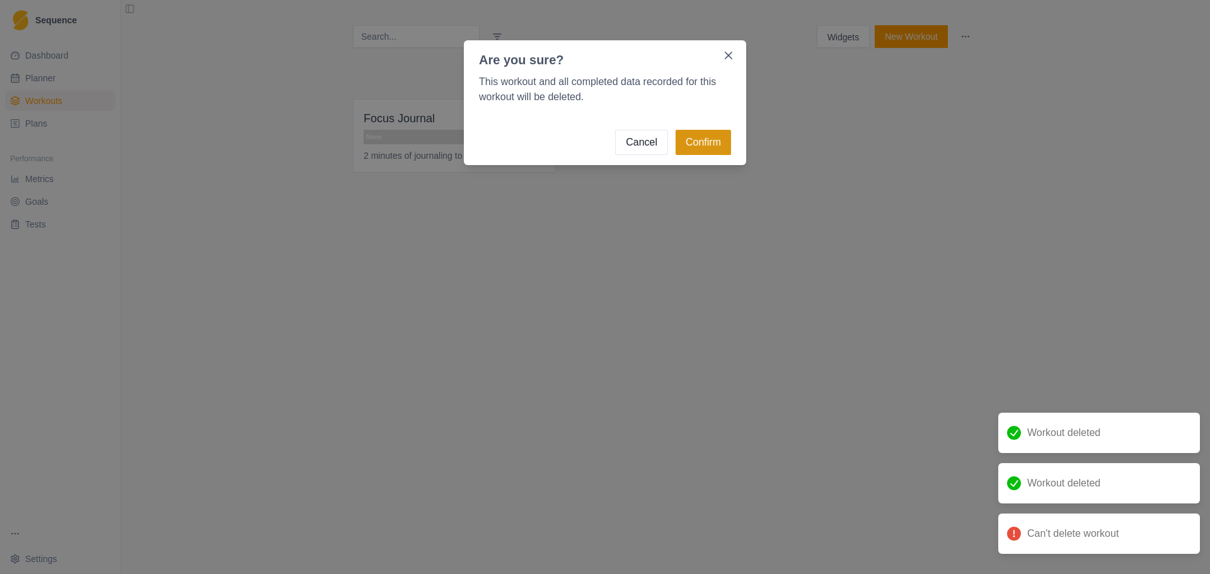
click at [694, 141] on button "Confirm" at bounding box center [703, 142] width 55 height 25
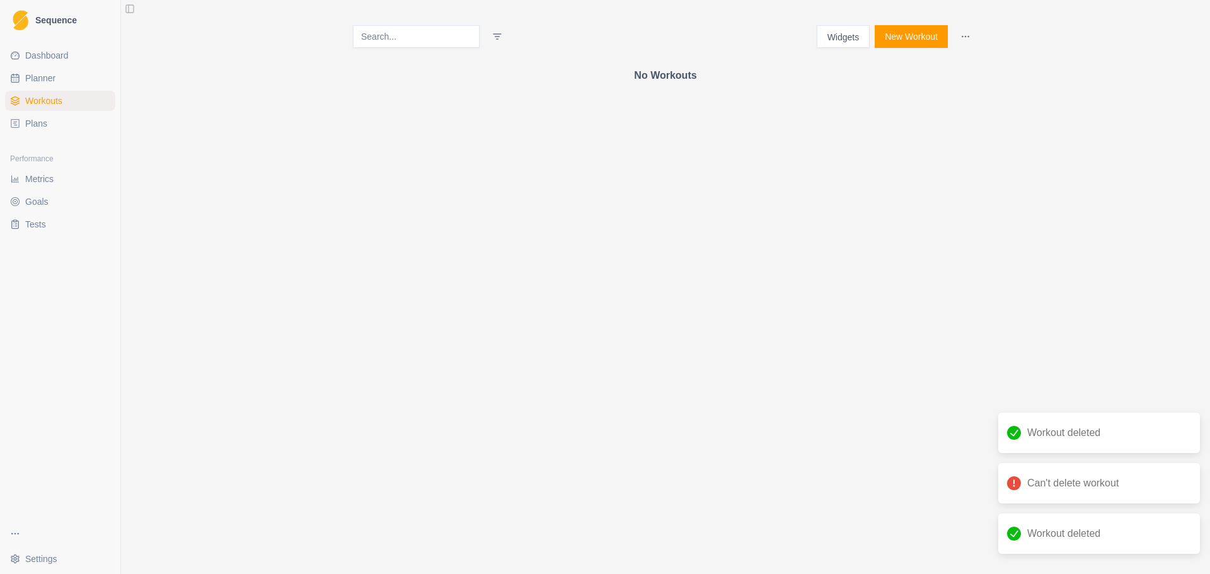
drag, startPoint x: 49, startPoint y: 125, endPoint x: 40, endPoint y: 140, distance: 17.2
click at [49, 125] on link "Plans" at bounding box center [60, 123] width 110 height 20
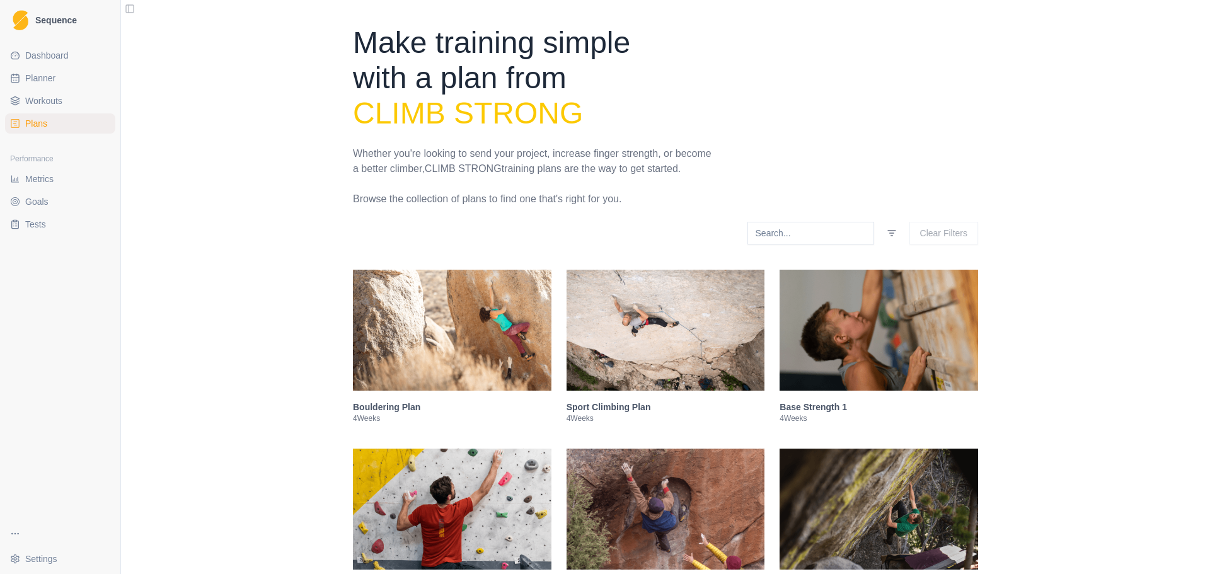
click at [473, 362] on img at bounding box center [452, 330] width 199 height 121
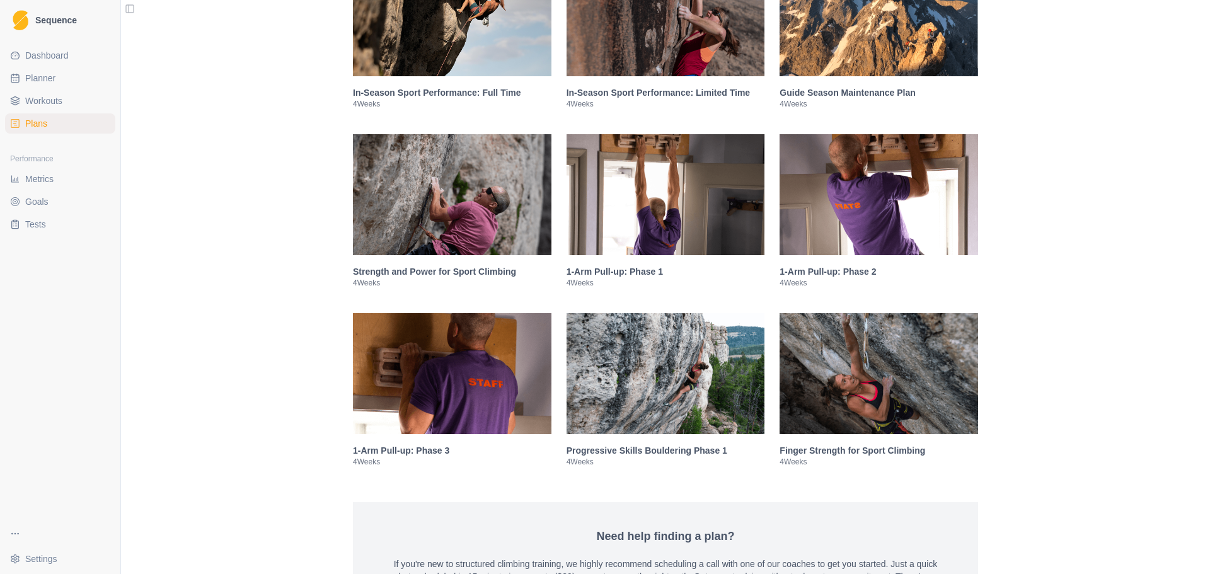
scroll to position [3033, 0]
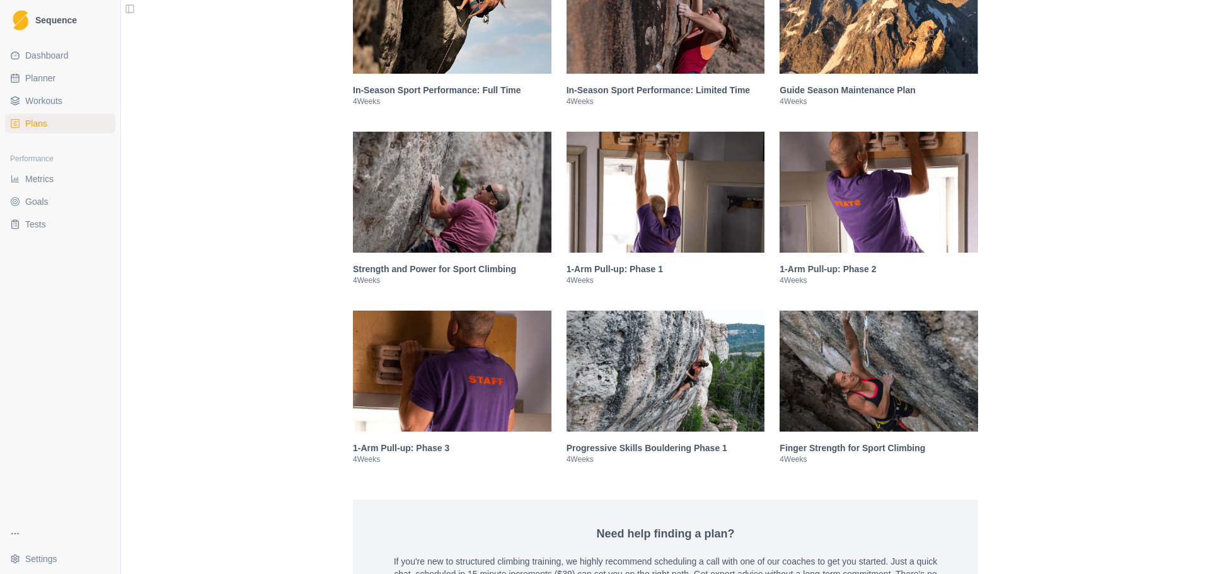
click at [481, 263] on h3 "Strength and Power for Sport Climbing" at bounding box center [452, 269] width 199 height 13
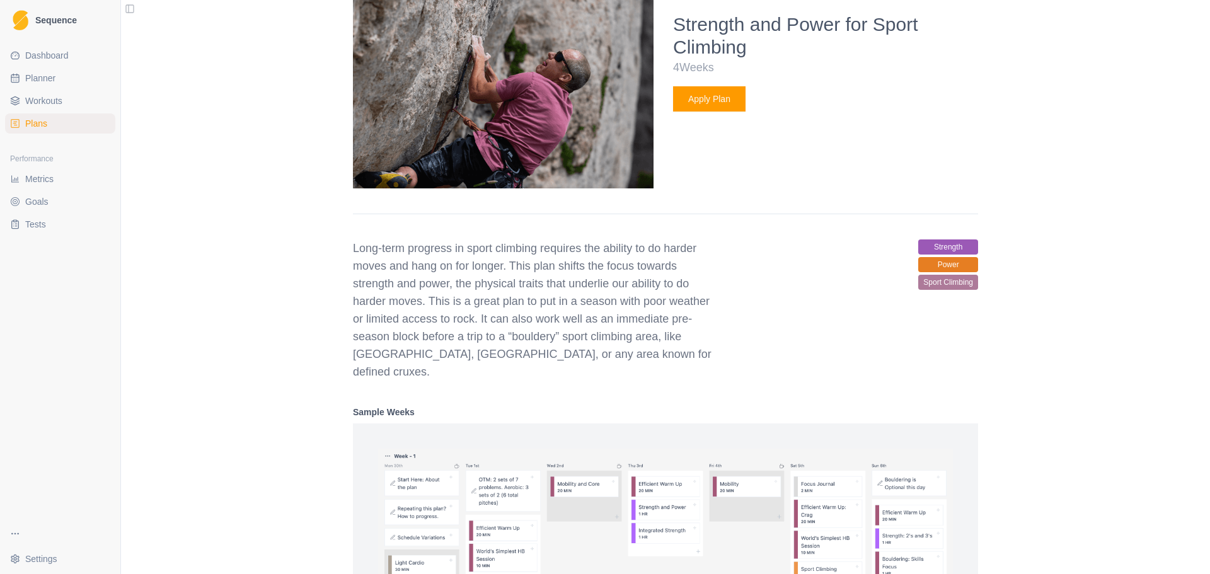
scroll to position [2123, 0]
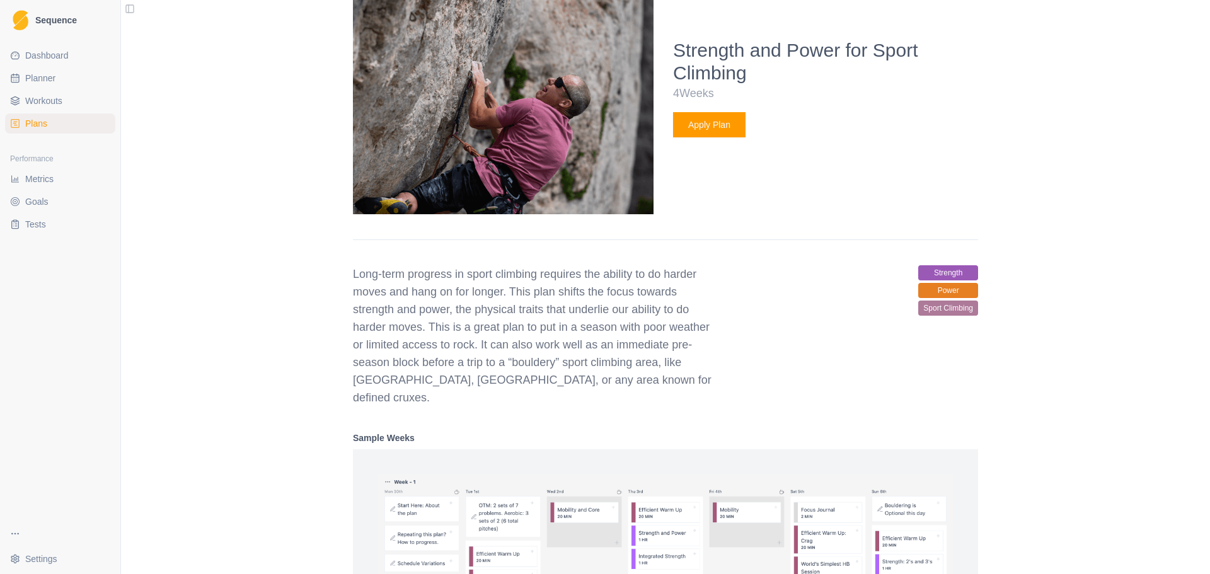
click at [693, 135] on button "Apply Plan" at bounding box center [709, 124] width 72 height 25
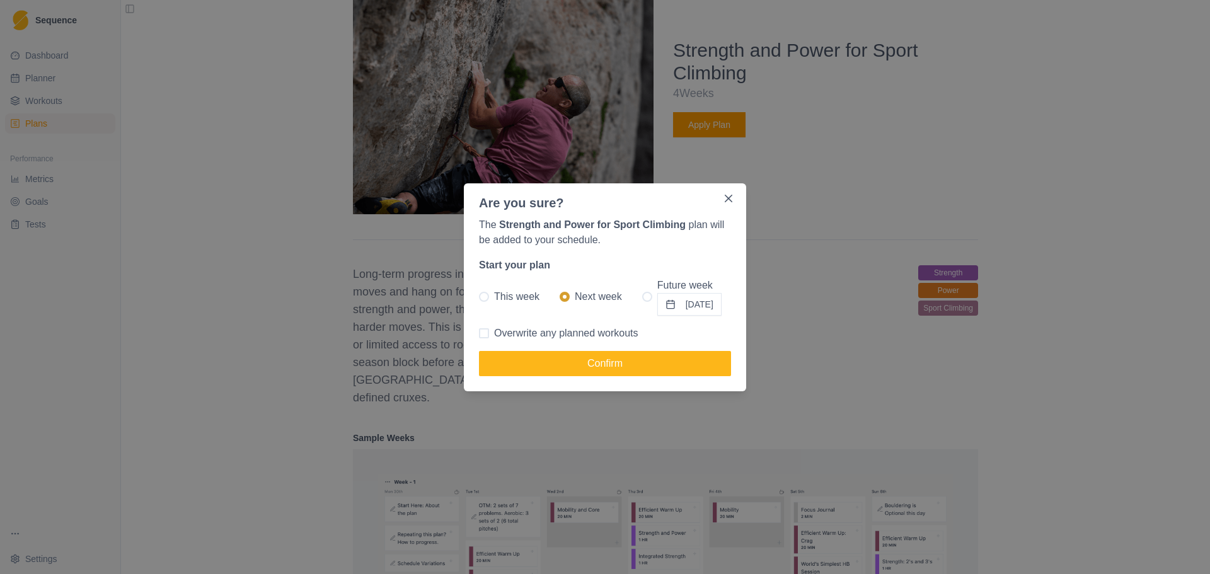
click at [492, 298] on label "This week" at bounding box center [509, 297] width 61 height 38
click at [479, 297] on input "This week" at bounding box center [478, 296] width 1 height 1
radio input "true"
click at [555, 369] on button "Confirm" at bounding box center [605, 363] width 252 height 25
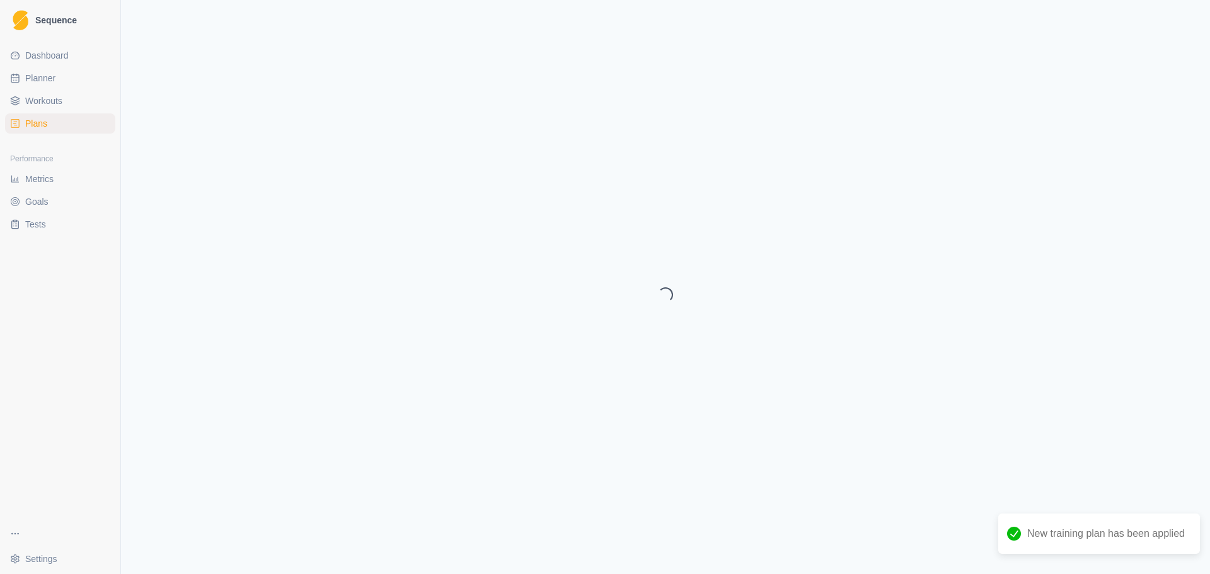
select select "month"
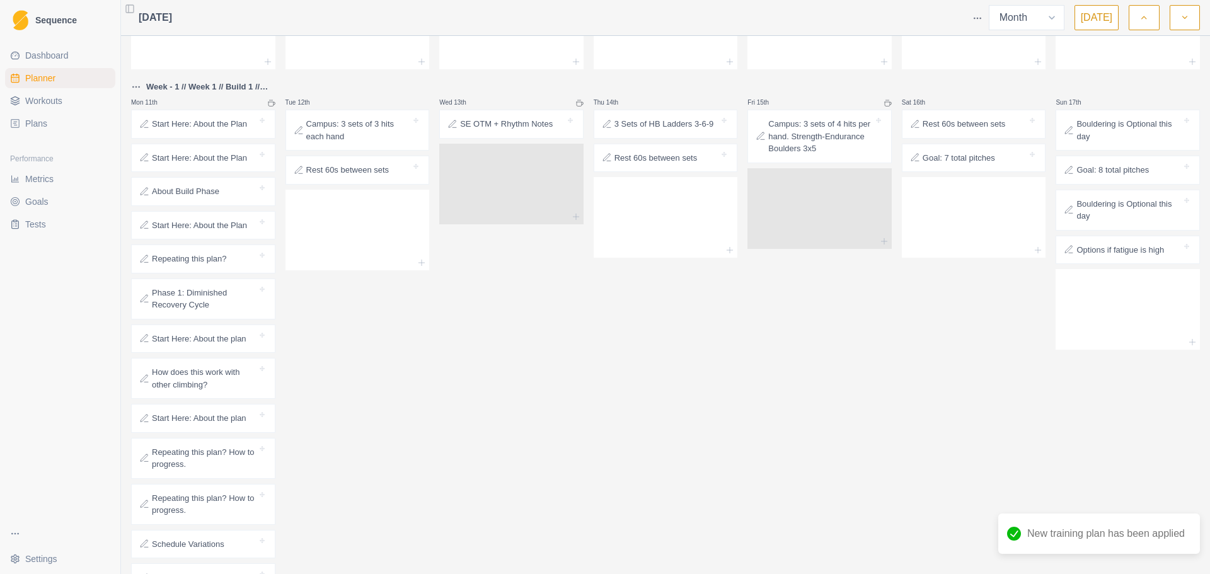
scroll to position [252, 0]
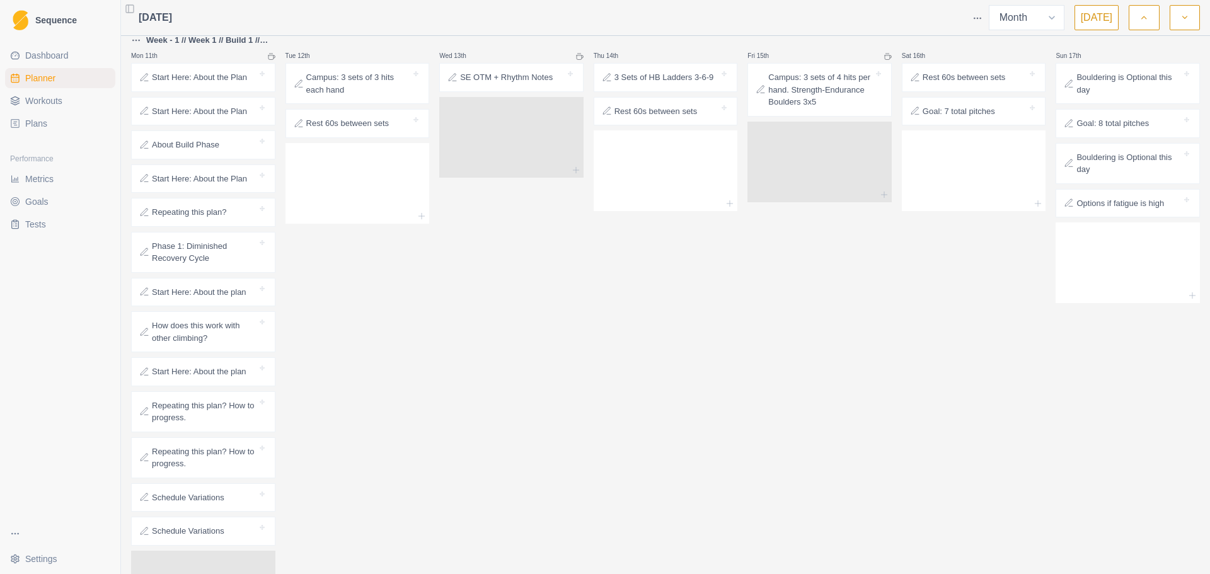
click at [179, 183] on p "Start Here: About the Plan" at bounding box center [199, 179] width 95 height 13
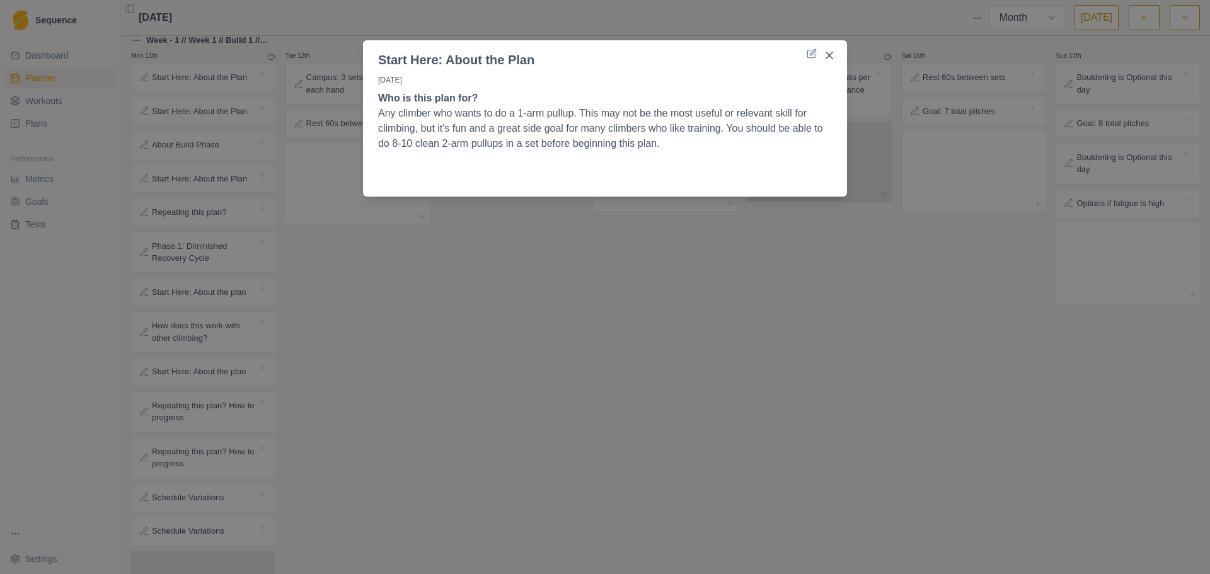
click at [374, 341] on div "Start Here: About the Plan [DATE] Who is this plan for? Any climber who wants t…" at bounding box center [605, 287] width 1210 height 574
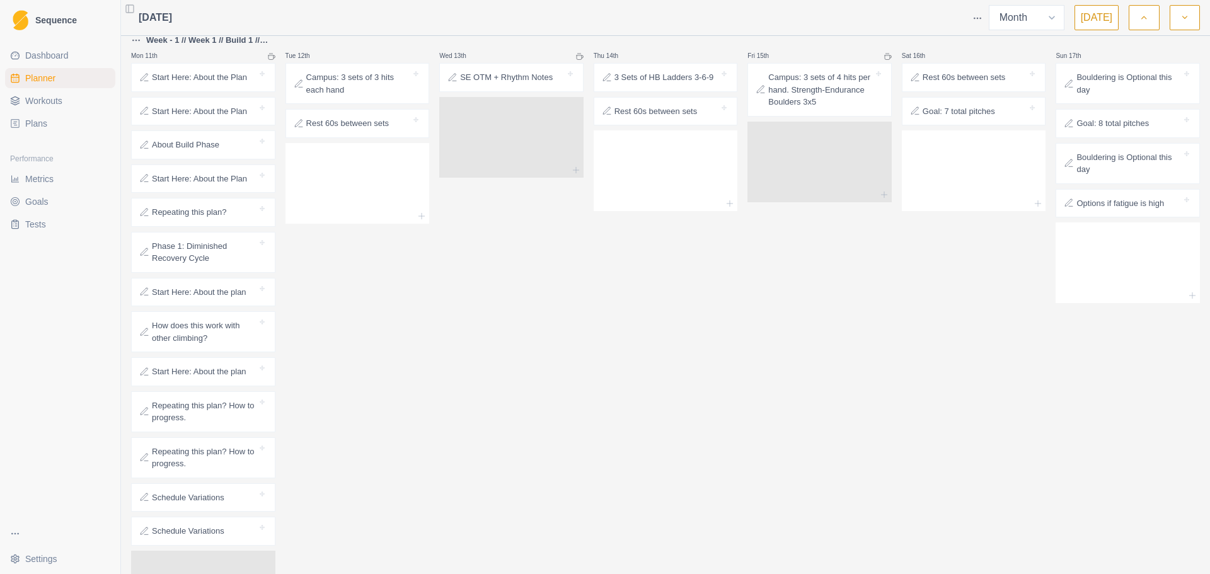
click at [203, 422] on p "Repeating this plan? How to progress." at bounding box center [204, 412] width 105 height 25
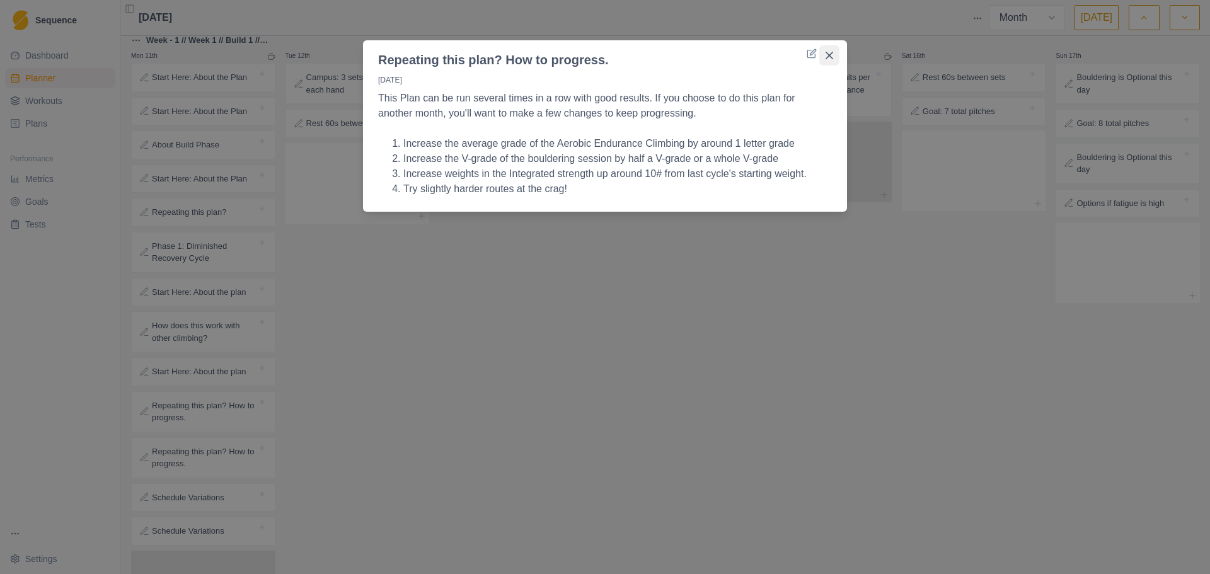
click at [833, 57] on button "Close" at bounding box center [829, 55] width 20 height 20
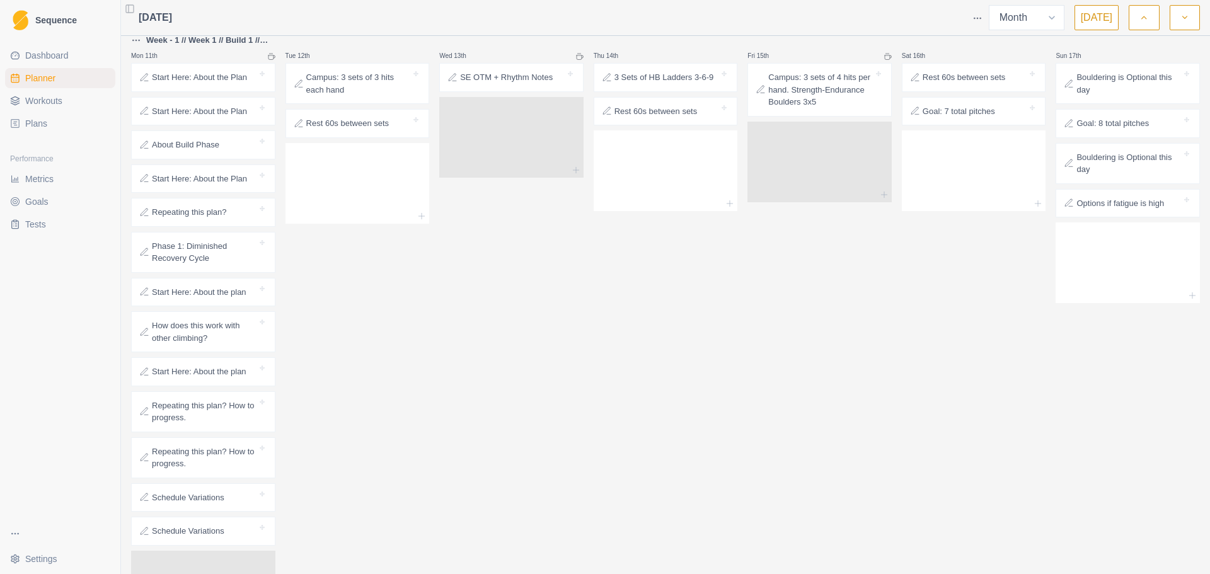
click at [509, 85] on div "SE OTM + Rhythm Notes" at bounding box center [511, 78] width 133 height 18
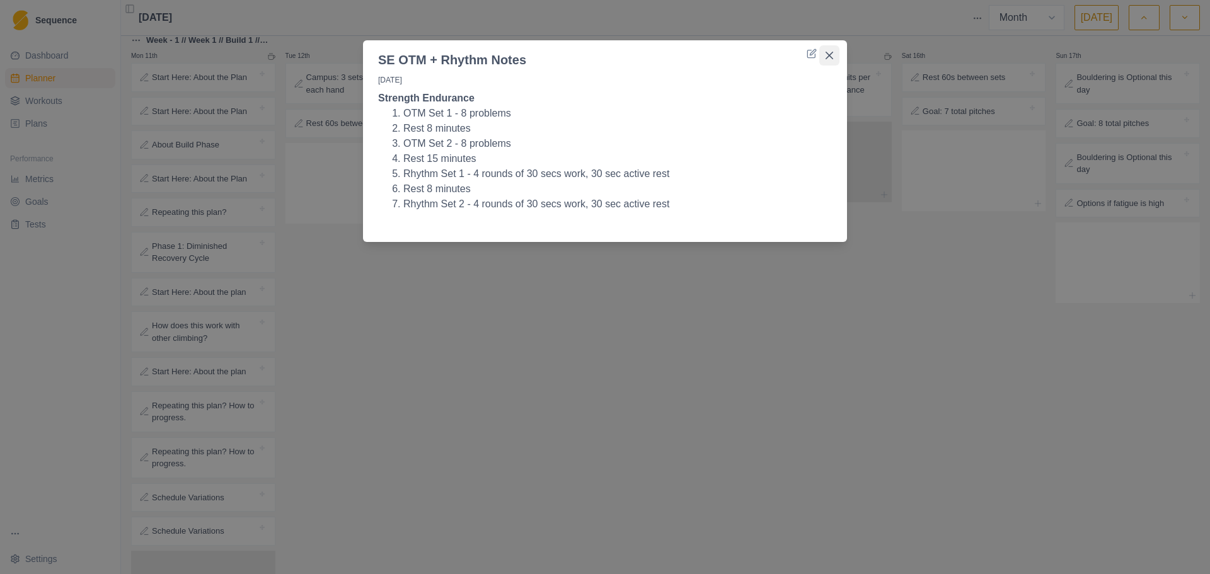
click at [830, 62] on button "Close" at bounding box center [829, 55] width 20 height 20
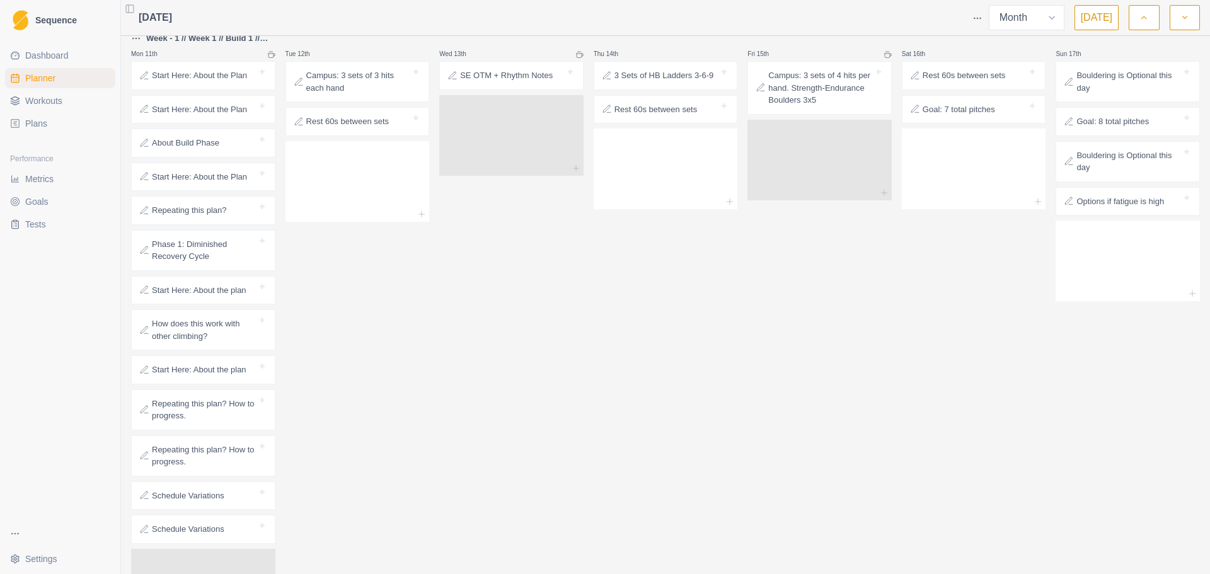
scroll to position [189, 0]
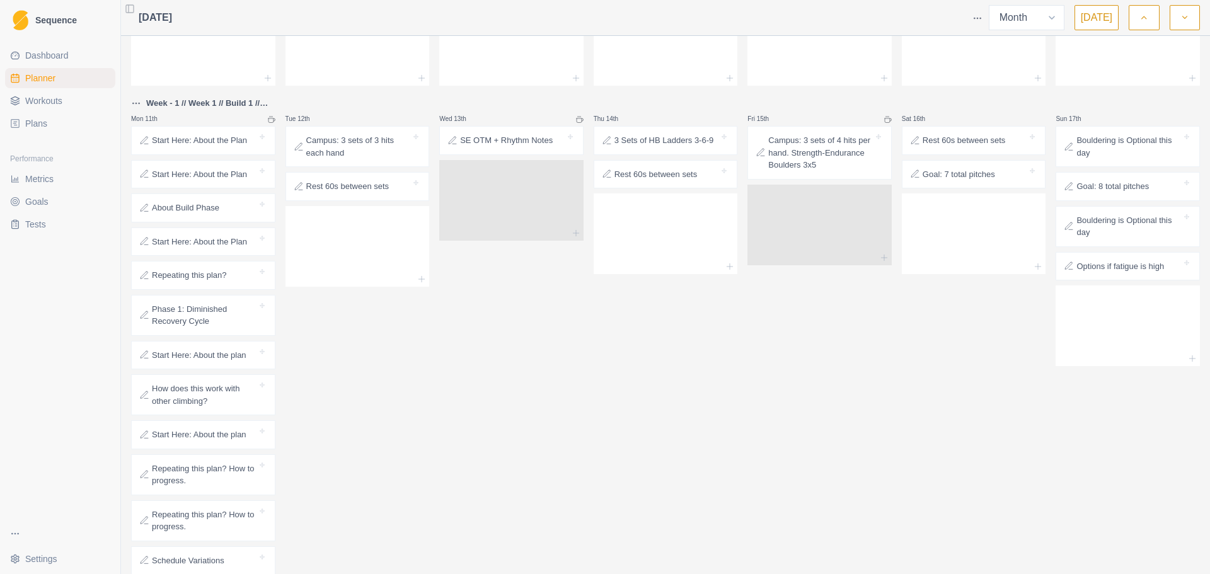
click at [403, 157] on p "Campus: 3 sets of 3 hits each hand" at bounding box center [358, 146] width 105 height 25
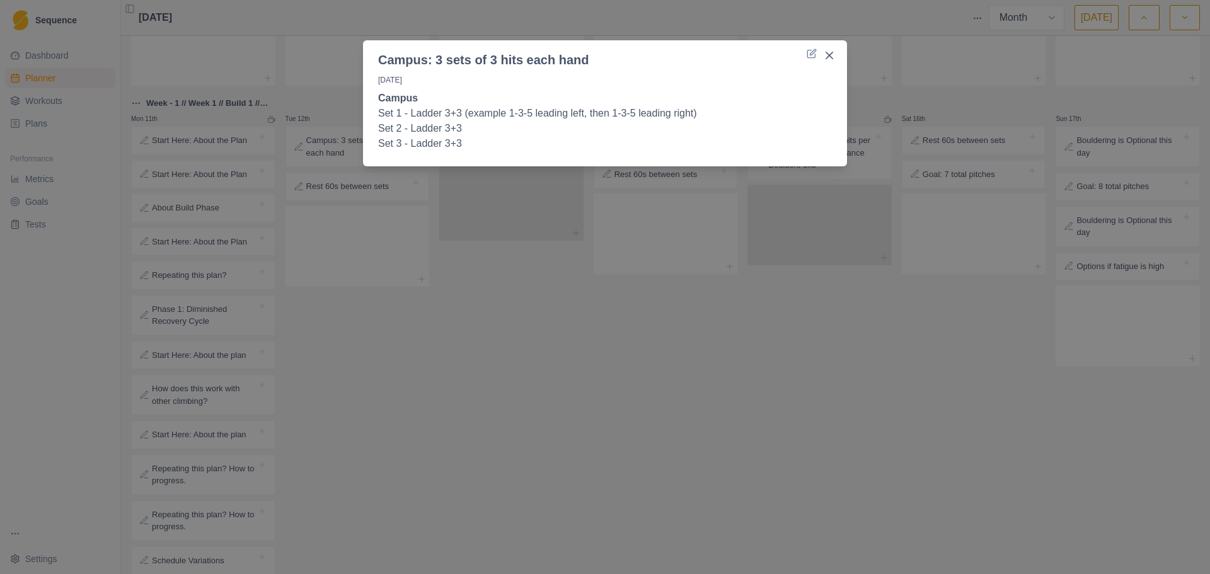
click at [469, 237] on div "Campus: 3 sets of 3 hits each hand [DATE] Campus Set 1 - Ladder 3+3 (example 1-…" at bounding box center [605, 287] width 1210 height 574
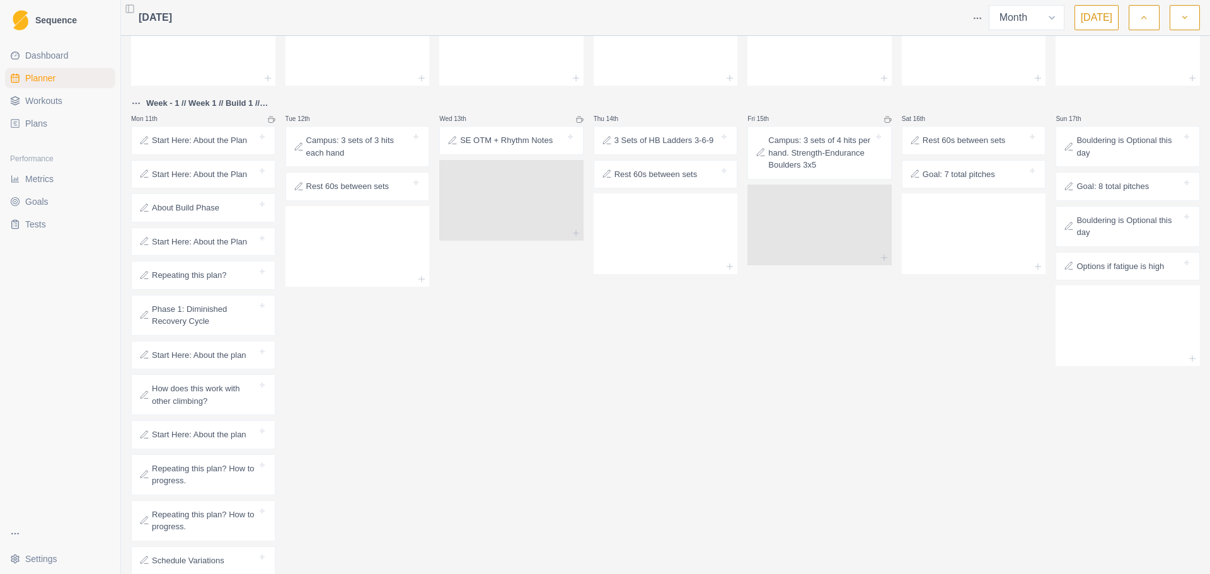
click at [628, 146] on p "3 Sets of HB Ladders 3-6-9" at bounding box center [664, 140] width 100 height 13
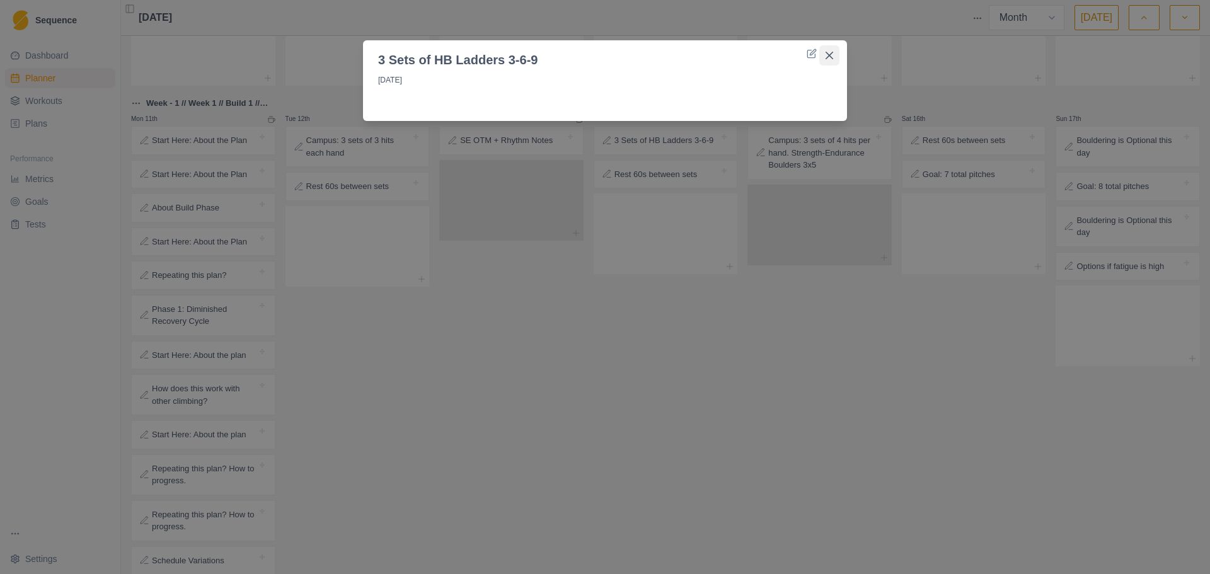
click at [833, 54] on icon "Close" at bounding box center [830, 56] width 8 height 8
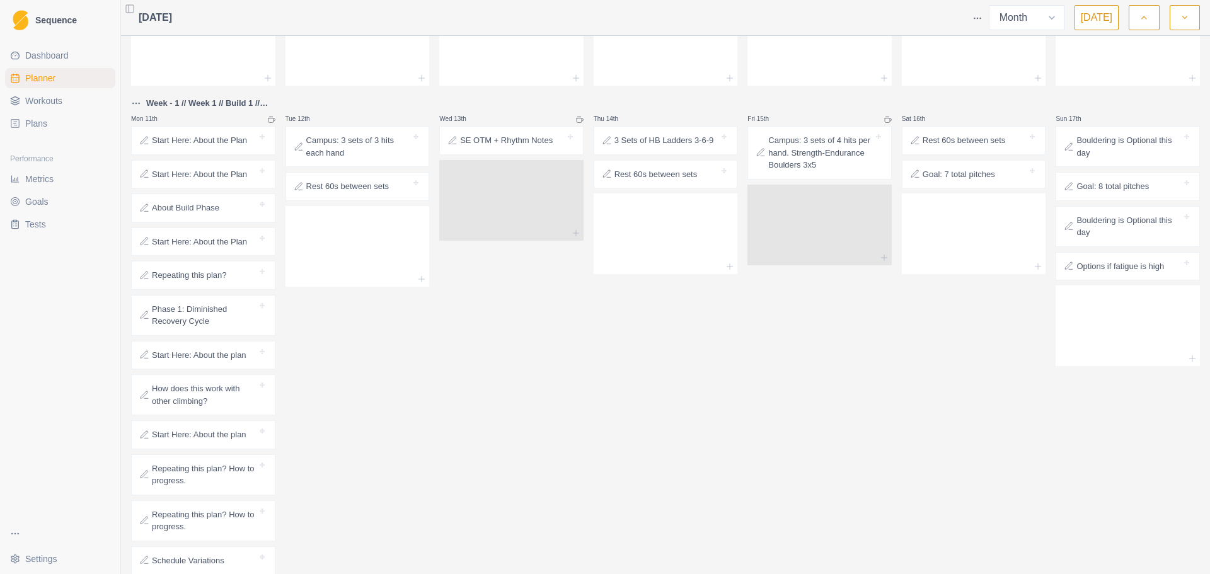
click at [843, 161] on p "Campus: 3 sets of 4 hits per hand. Strength-Endurance Boulders 3x5" at bounding box center [820, 152] width 105 height 37
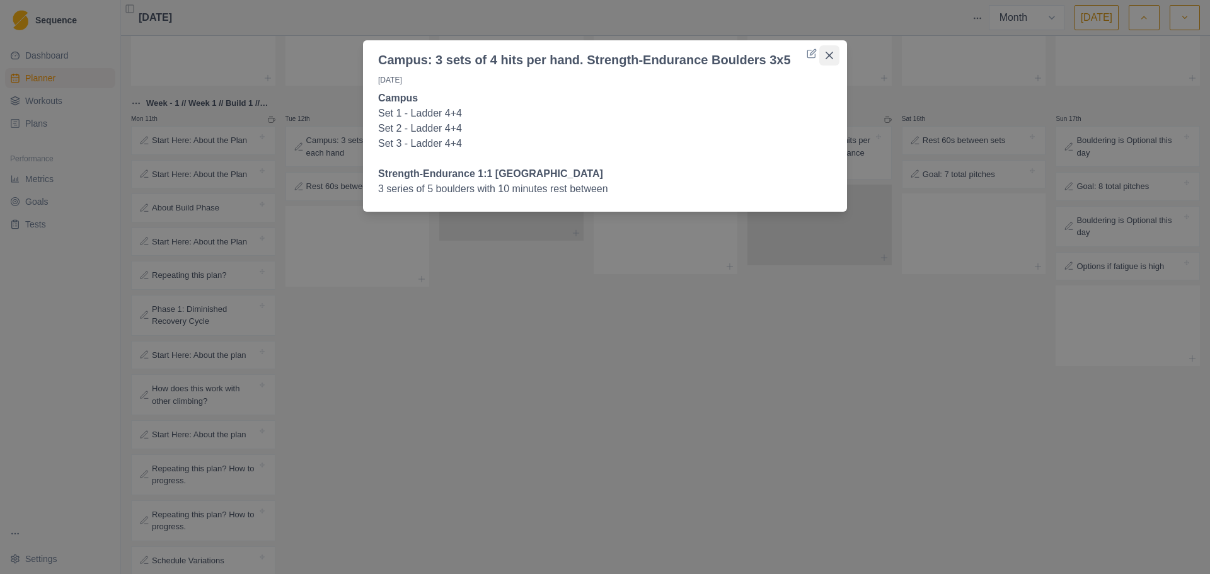
click at [838, 54] on button "Close" at bounding box center [829, 55] width 20 height 20
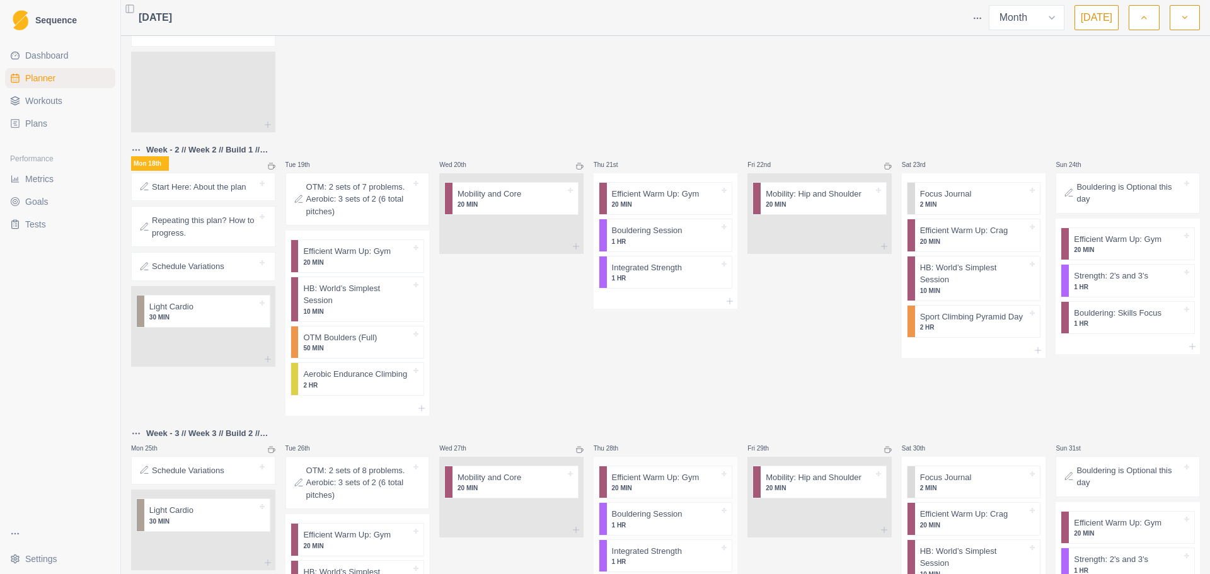
scroll to position [882, 0]
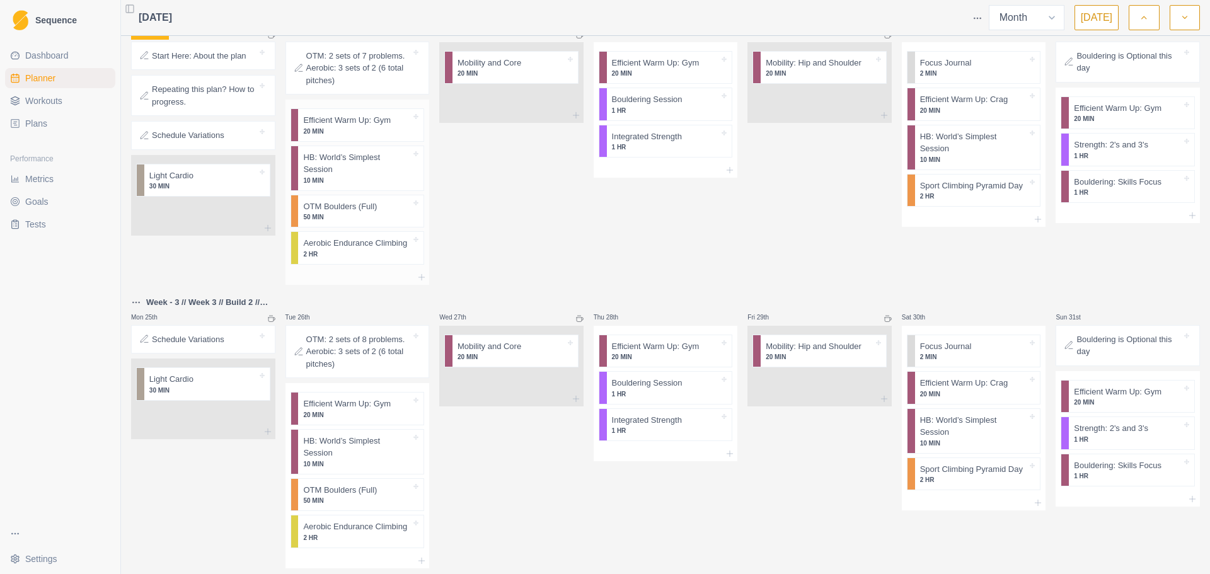
click at [368, 250] on p "2 HR" at bounding box center [357, 254] width 108 height 9
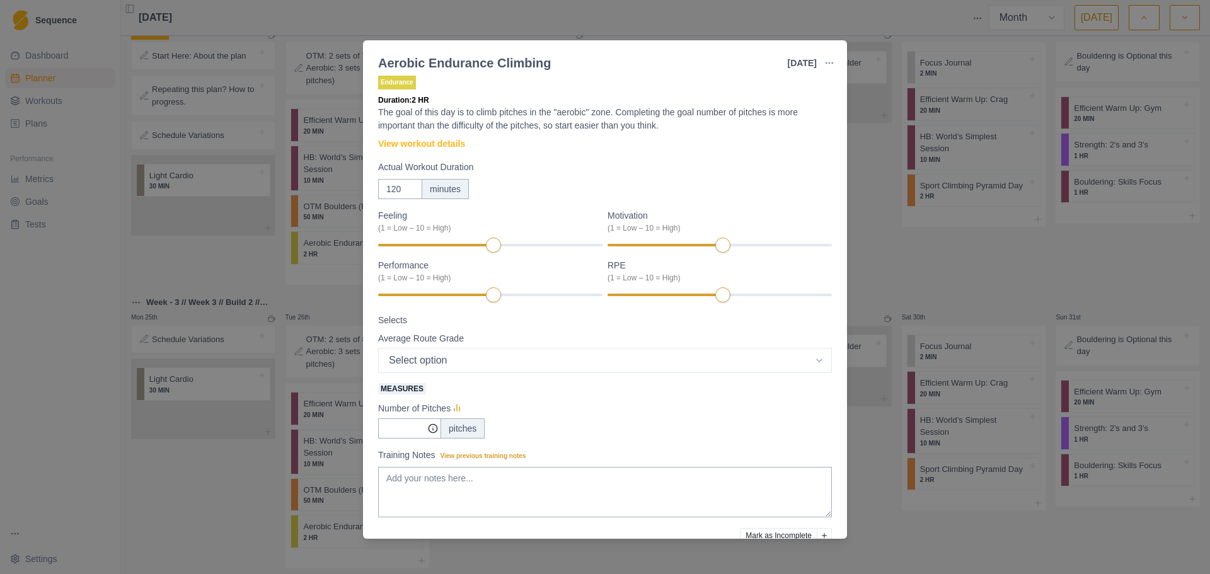
scroll to position [0, 0]
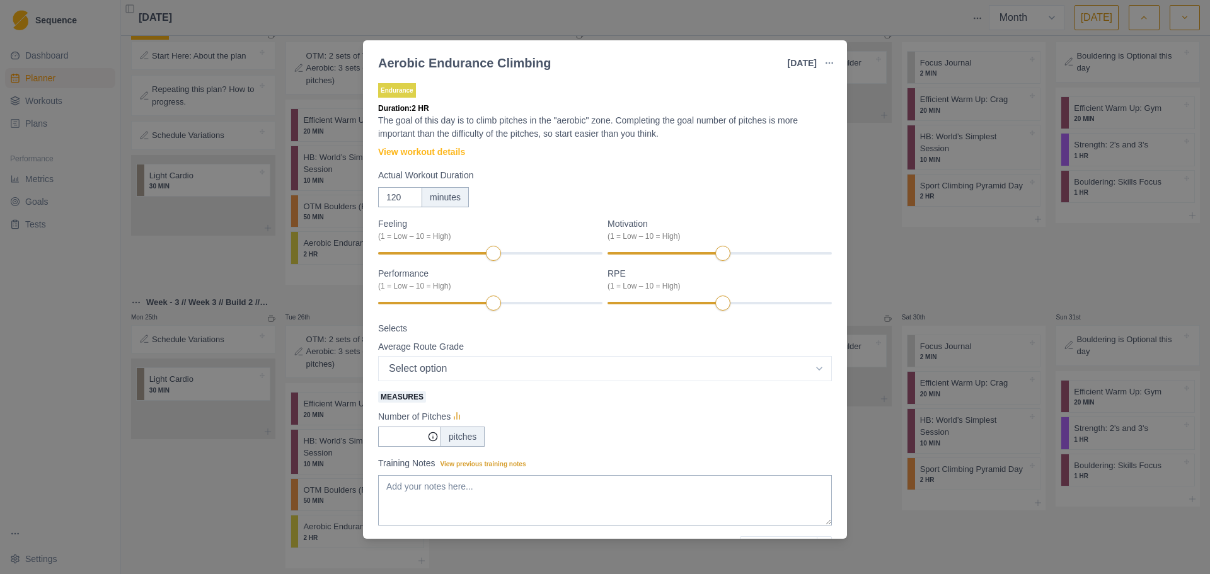
click at [89, 97] on div "Aerobic Endurance Climbing [DATE] Link To Goal View Workout Metrics Edit Origin…" at bounding box center [605, 287] width 1210 height 574
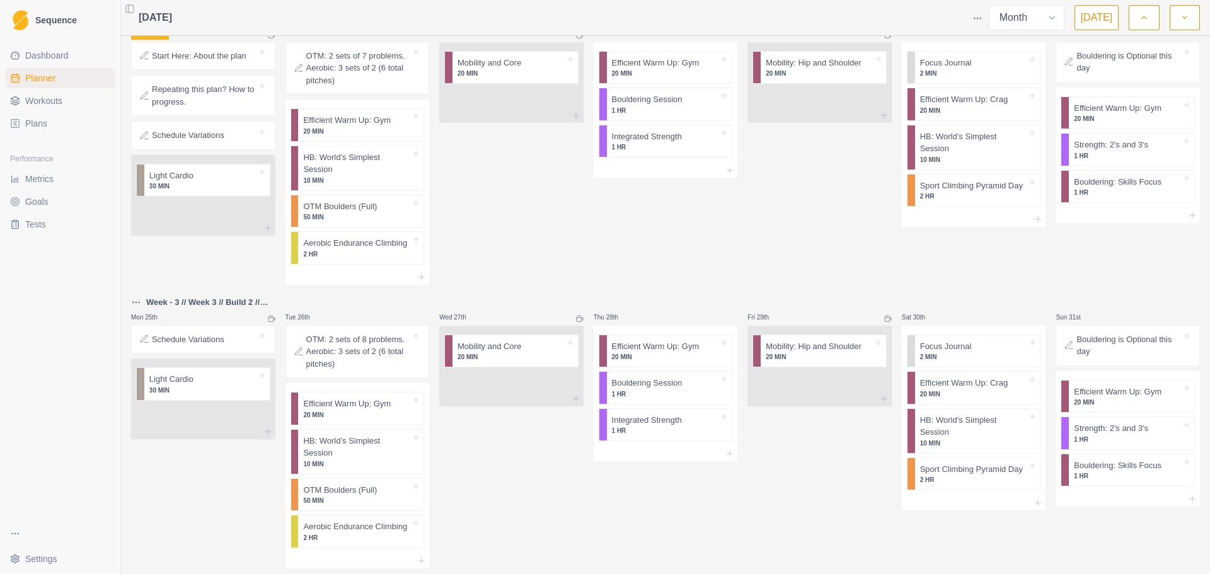
click at [61, 109] on link "Workouts" at bounding box center [60, 101] width 110 height 20
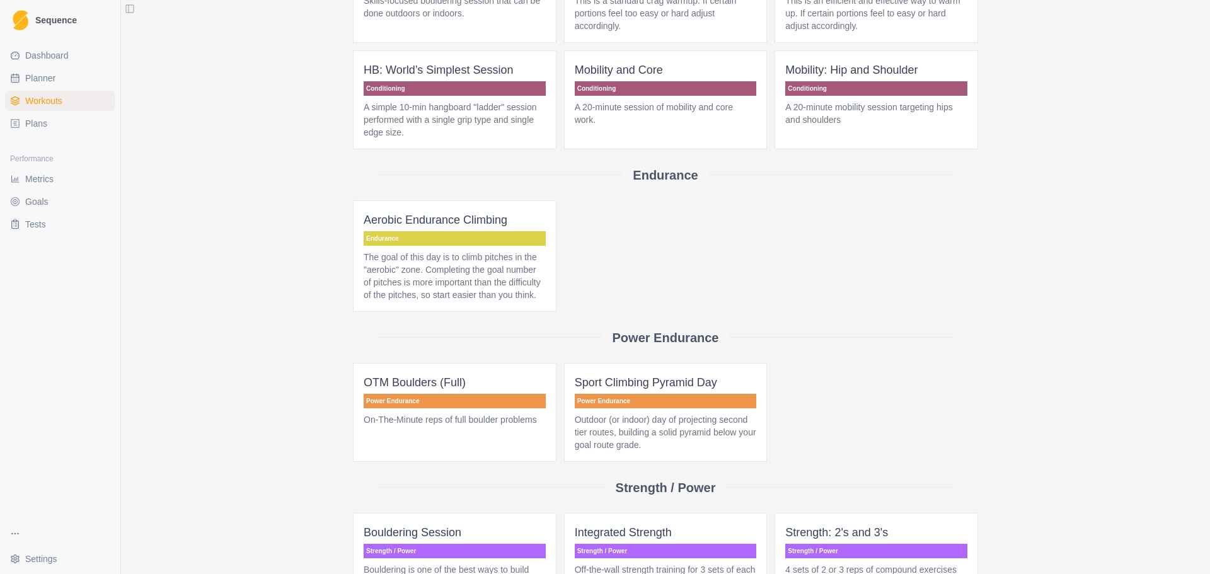
scroll to position [315, 0]
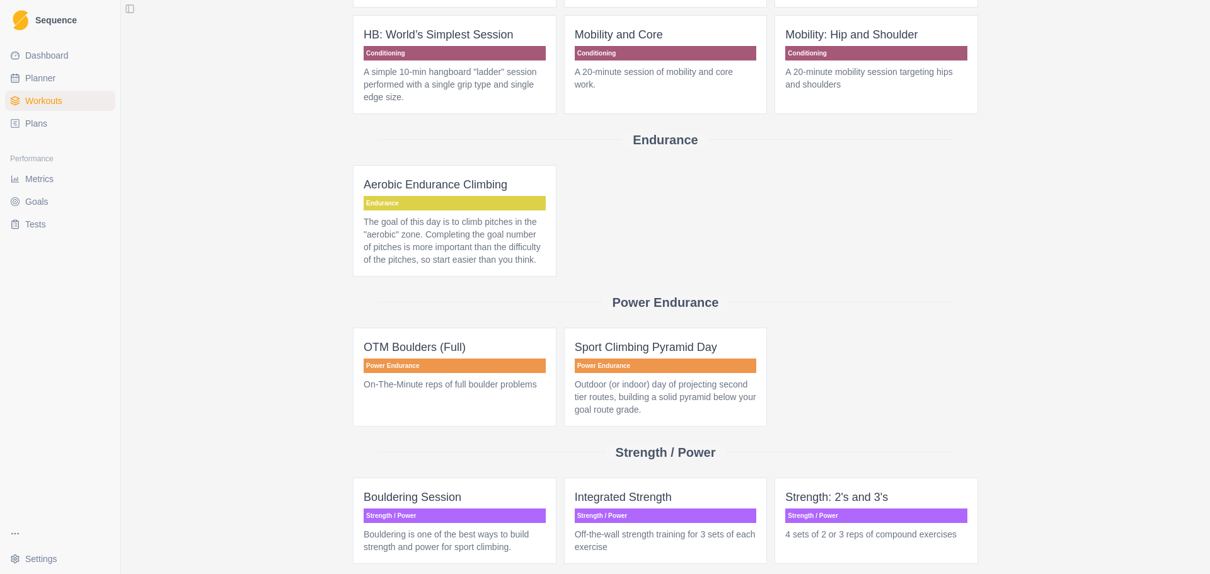
click at [614, 395] on p "Outdoor (or indoor) day of projecting second tier routes, building a solid pyra…" at bounding box center [666, 397] width 182 height 38
